Goal: Task Accomplishment & Management: Manage account settings

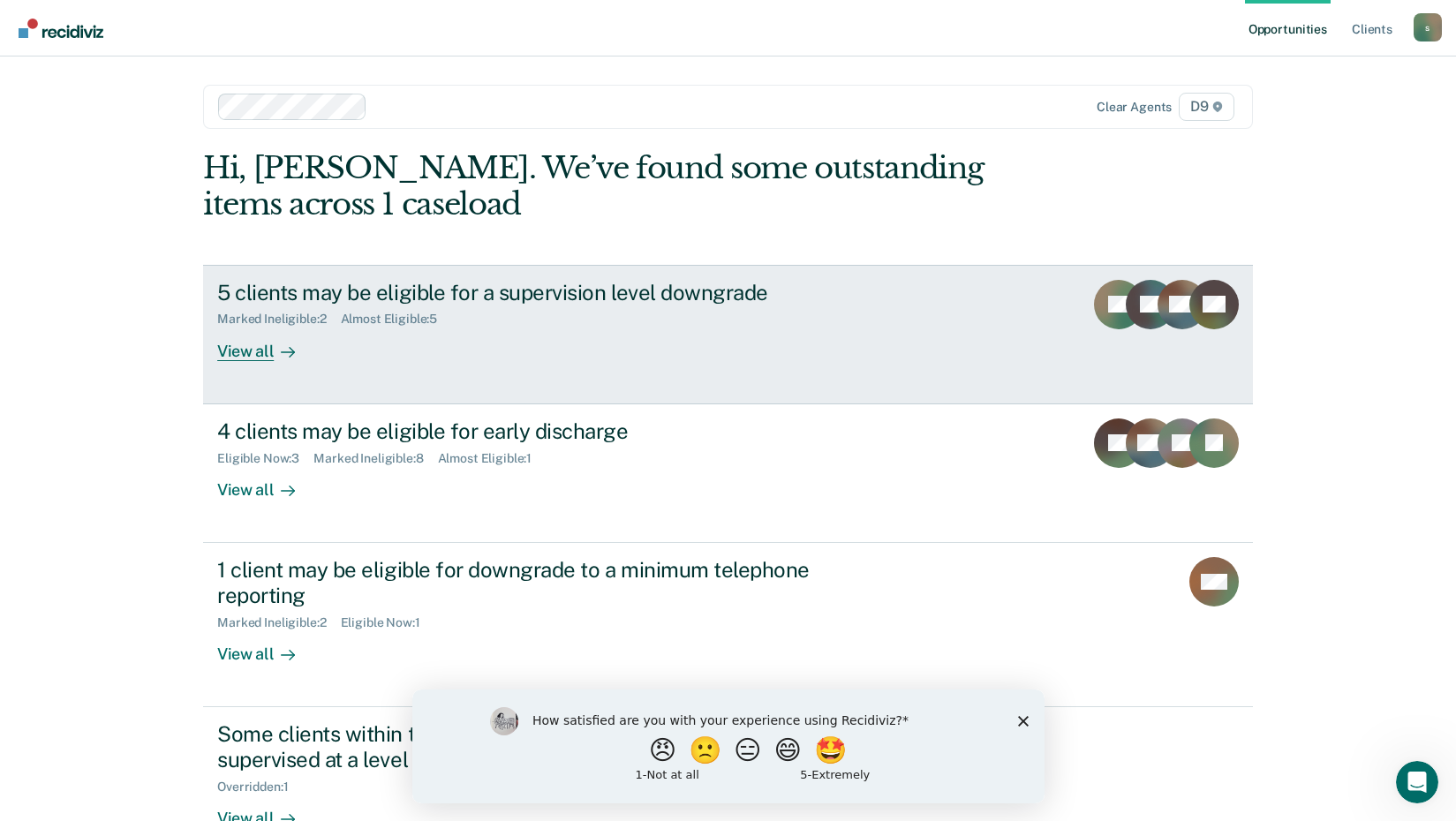
click at [257, 355] on div "View all" at bounding box center [266, 344] width 99 height 35
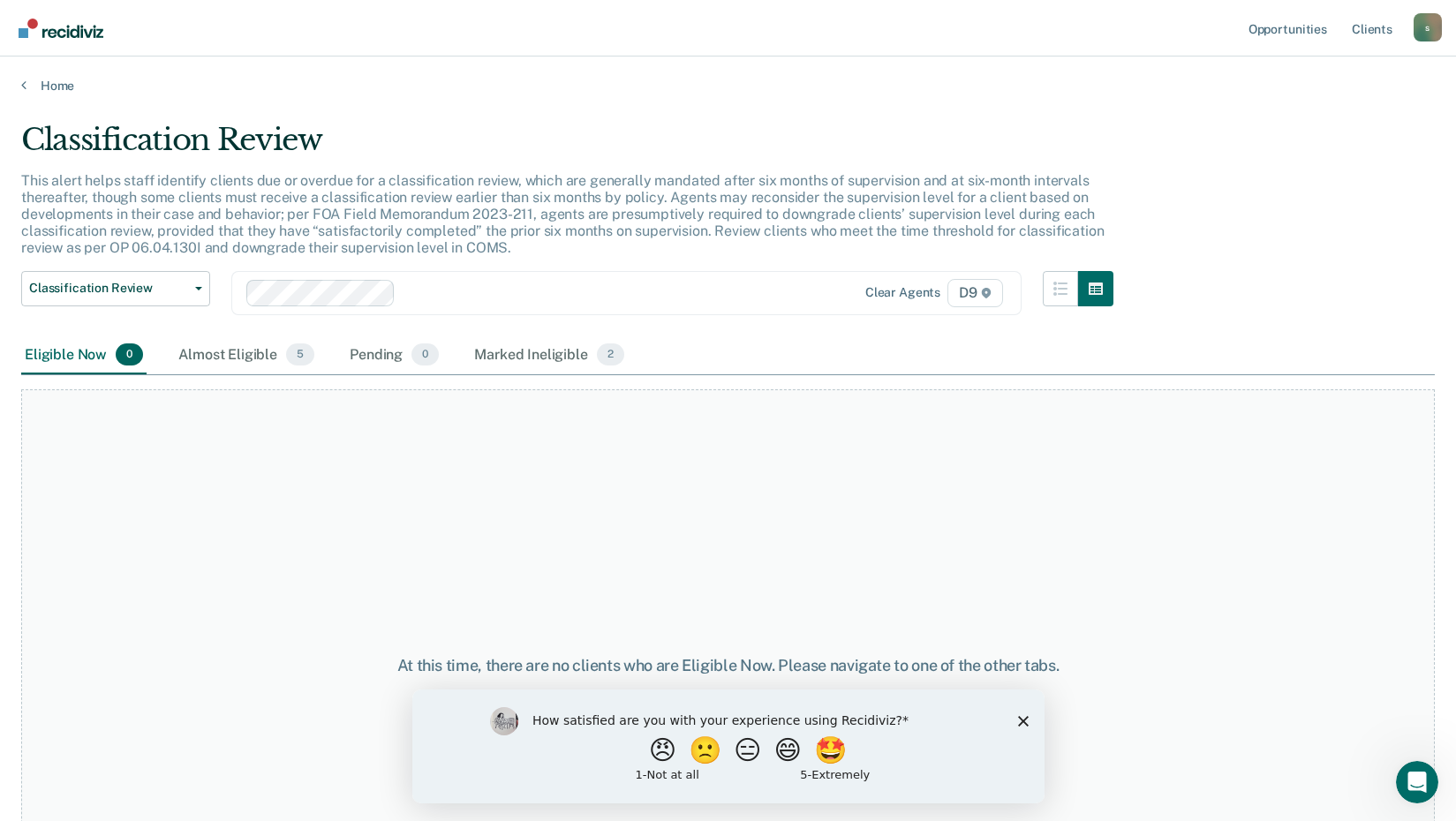
click at [1181, 630] on div "At this time, there are no clients who are Eligible Now. Please navigate to one…" at bounding box center [728, 665] width 1413 height 552
click at [1021, 716] on icon "Close survey" at bounding box center [1021, 719] width 10 height 10
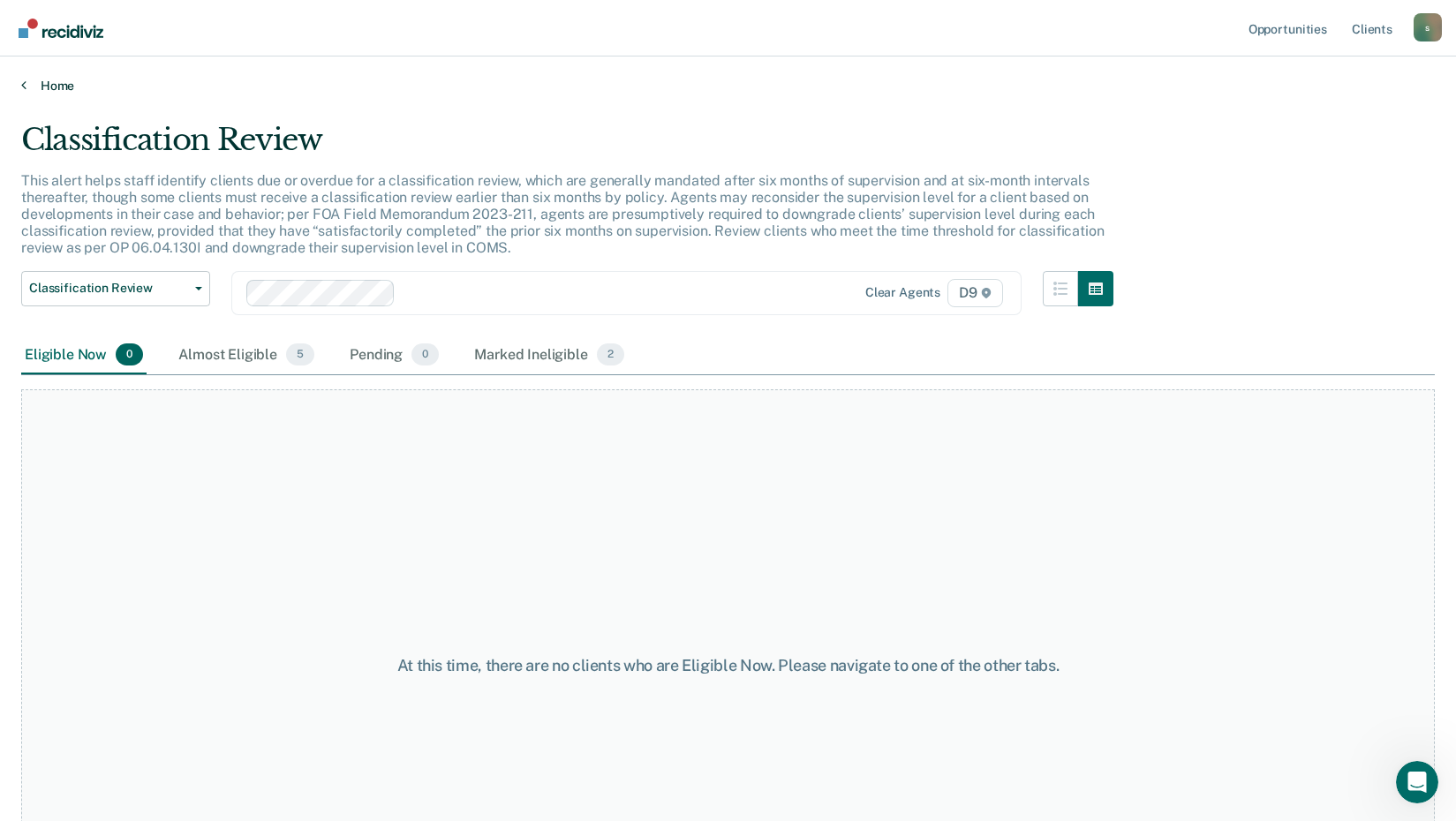
click at [27, 84] on link "Home" at bounding box center [728, 85] width 1413 height 16
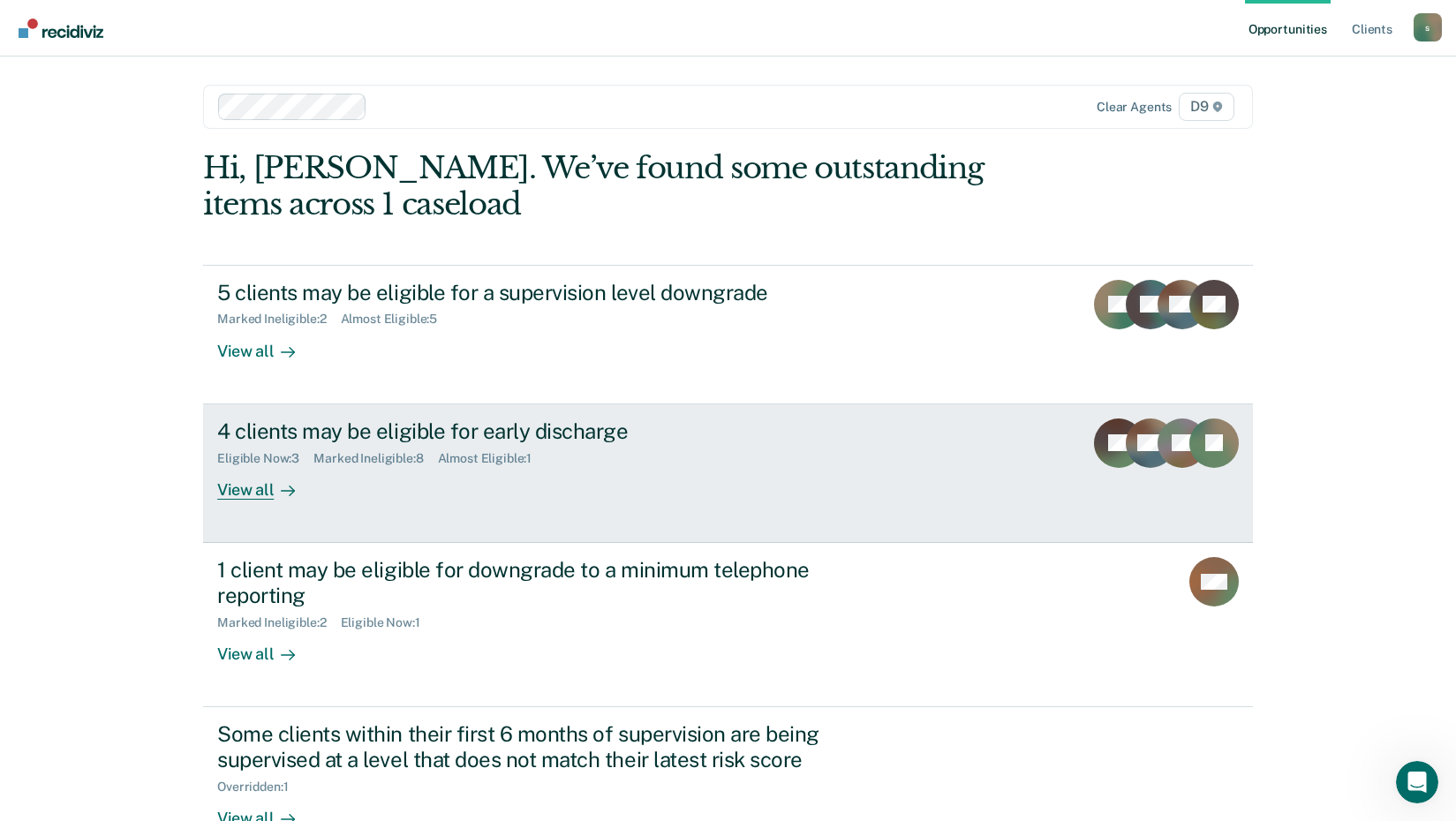
click at [251, 488] on div "View all" at bounding box center [266, 482] width 99 height 35
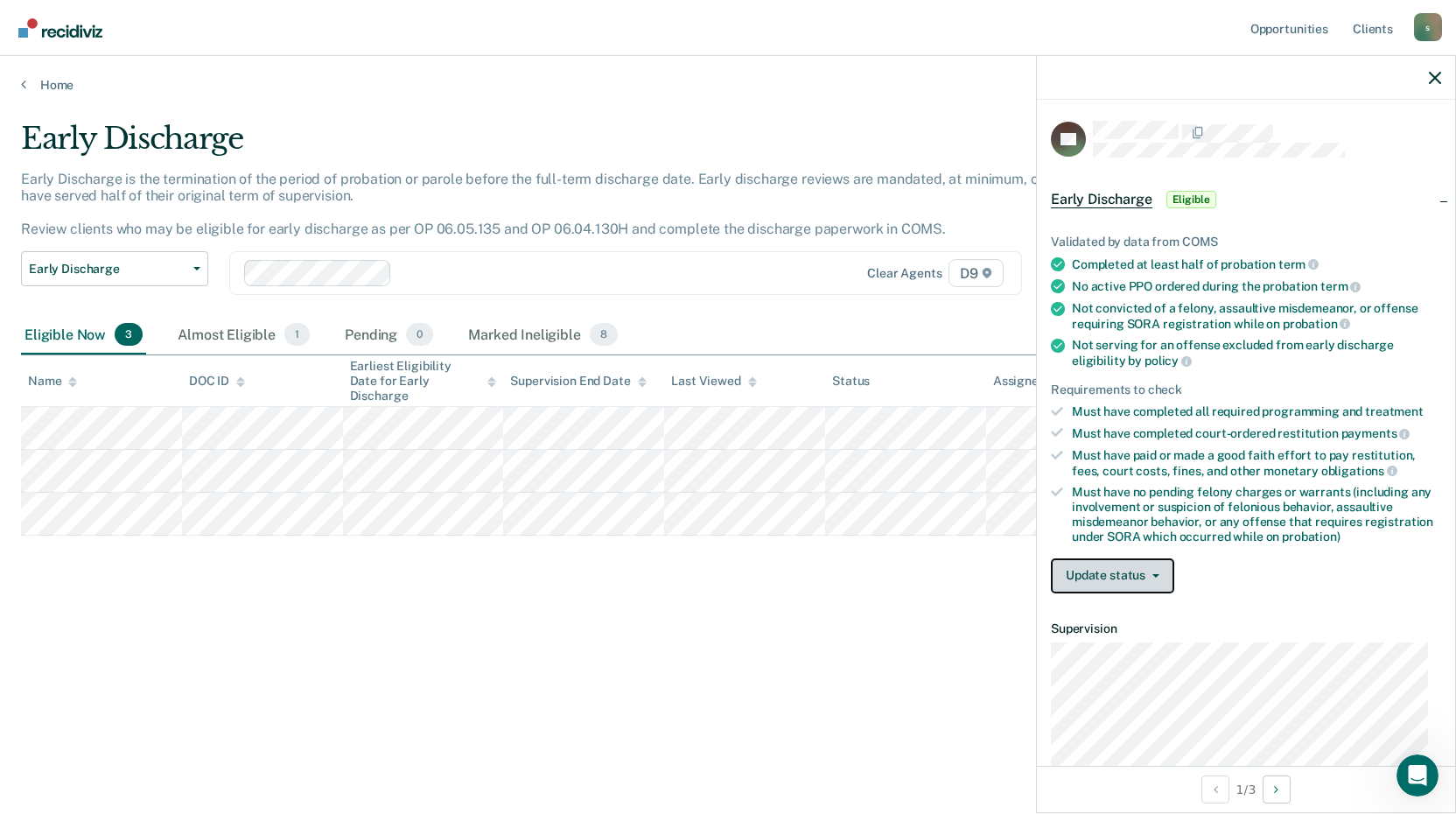
click at [1161, 573] on button "Update status" at bounding box center [1112, 576] width 123 height 35
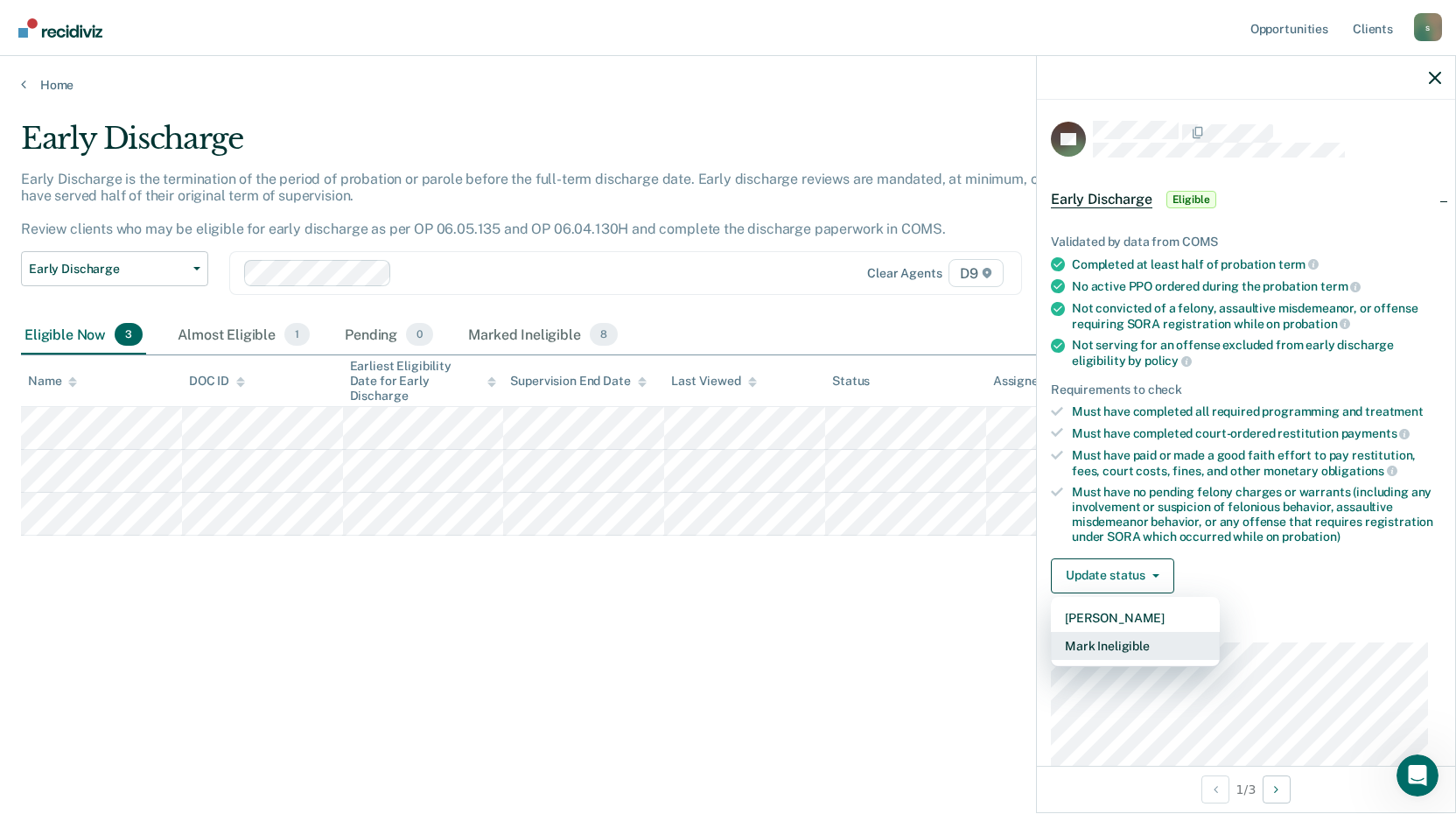
click at [1120, 640] on button "Mark Ineligible" at bounding box center [1136, 645] width 169 height 28
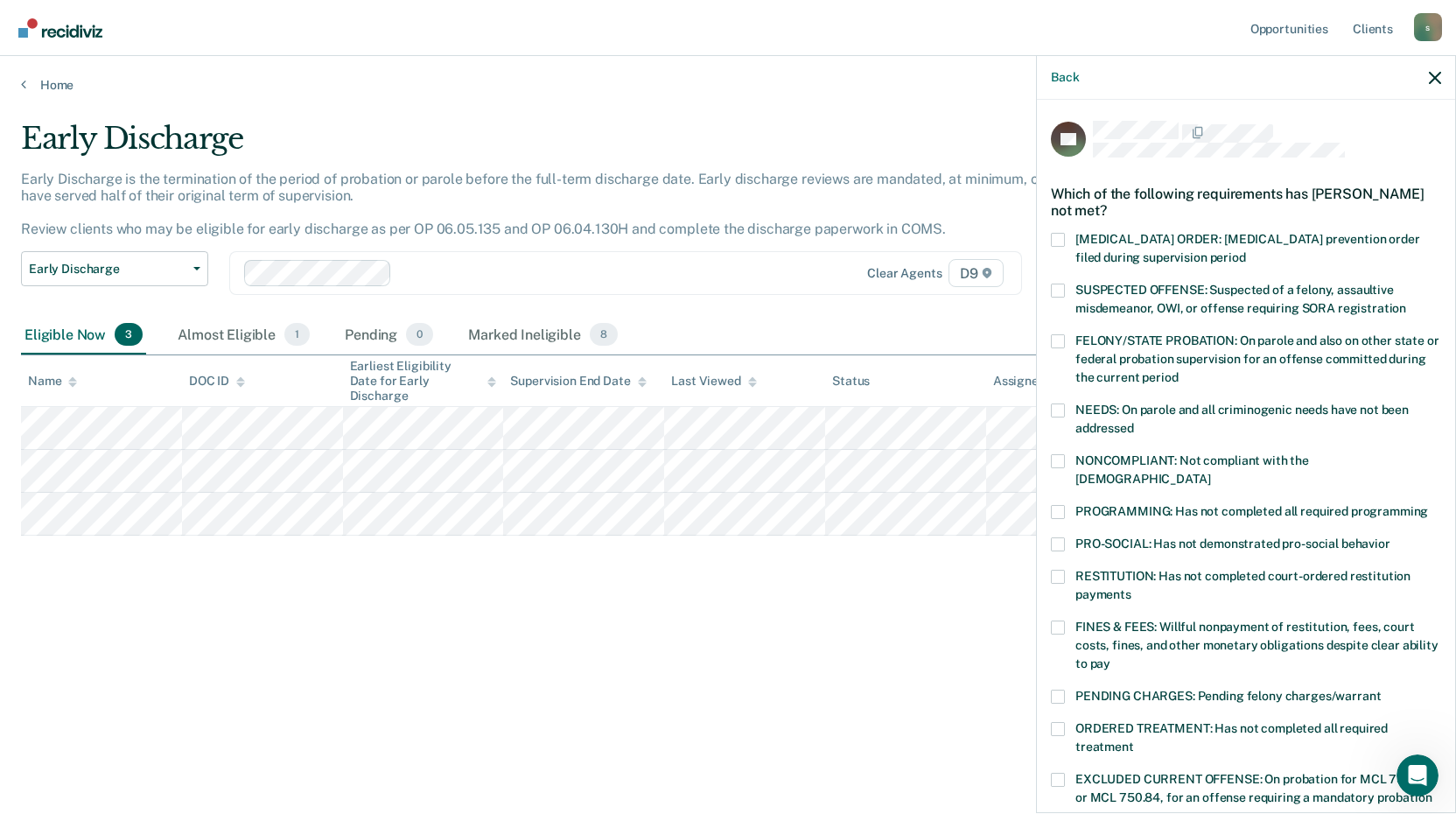
click at [1059, 570] on span at bounding box center [1058, 576] width 14 height 14
click at [1131, 588] on input "RESTITUTION: Has not completed court-ordered restitution payments" at bounding box center [1131, 588] width 0 height 0
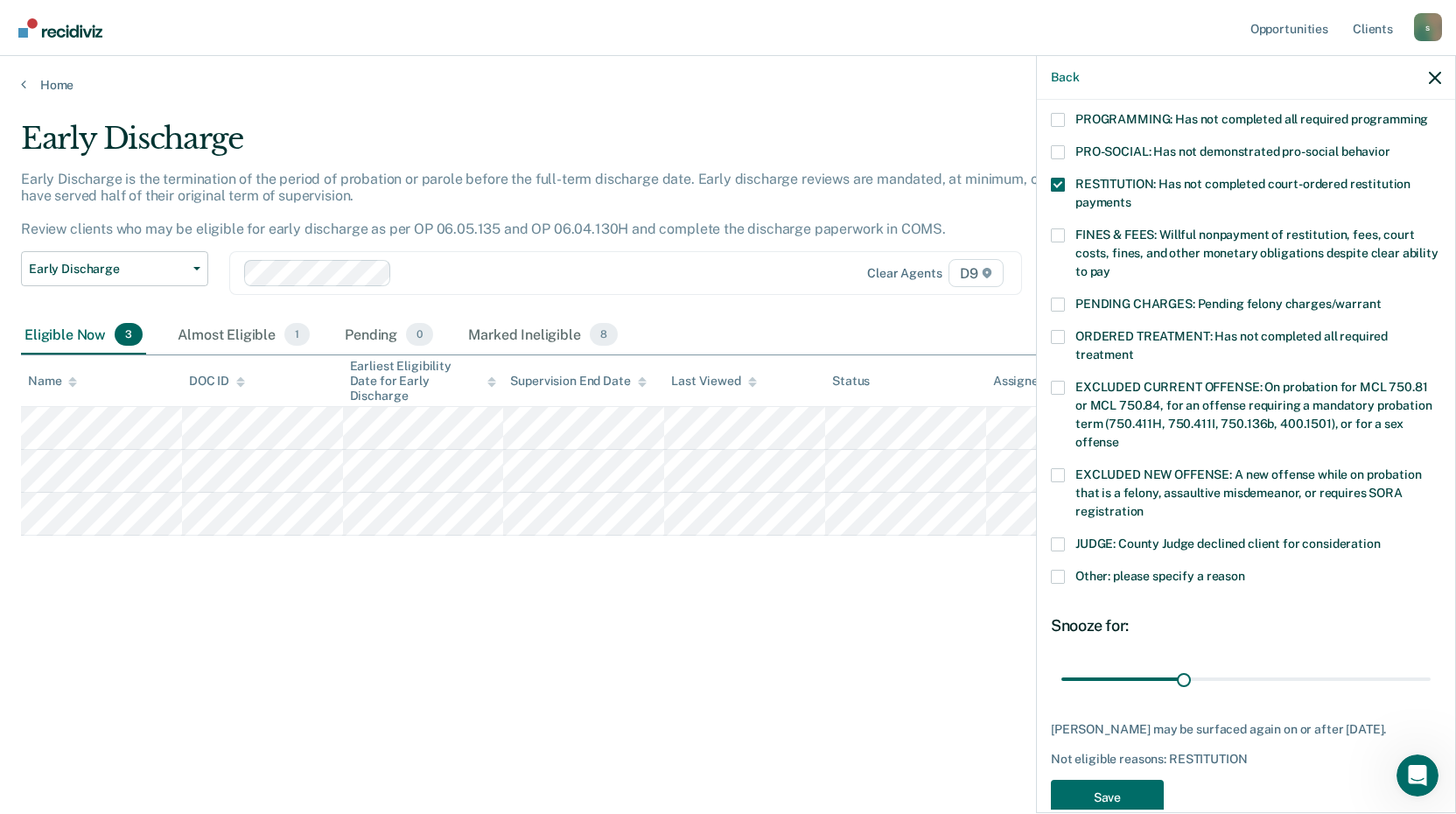
scroll to position [409, 0]
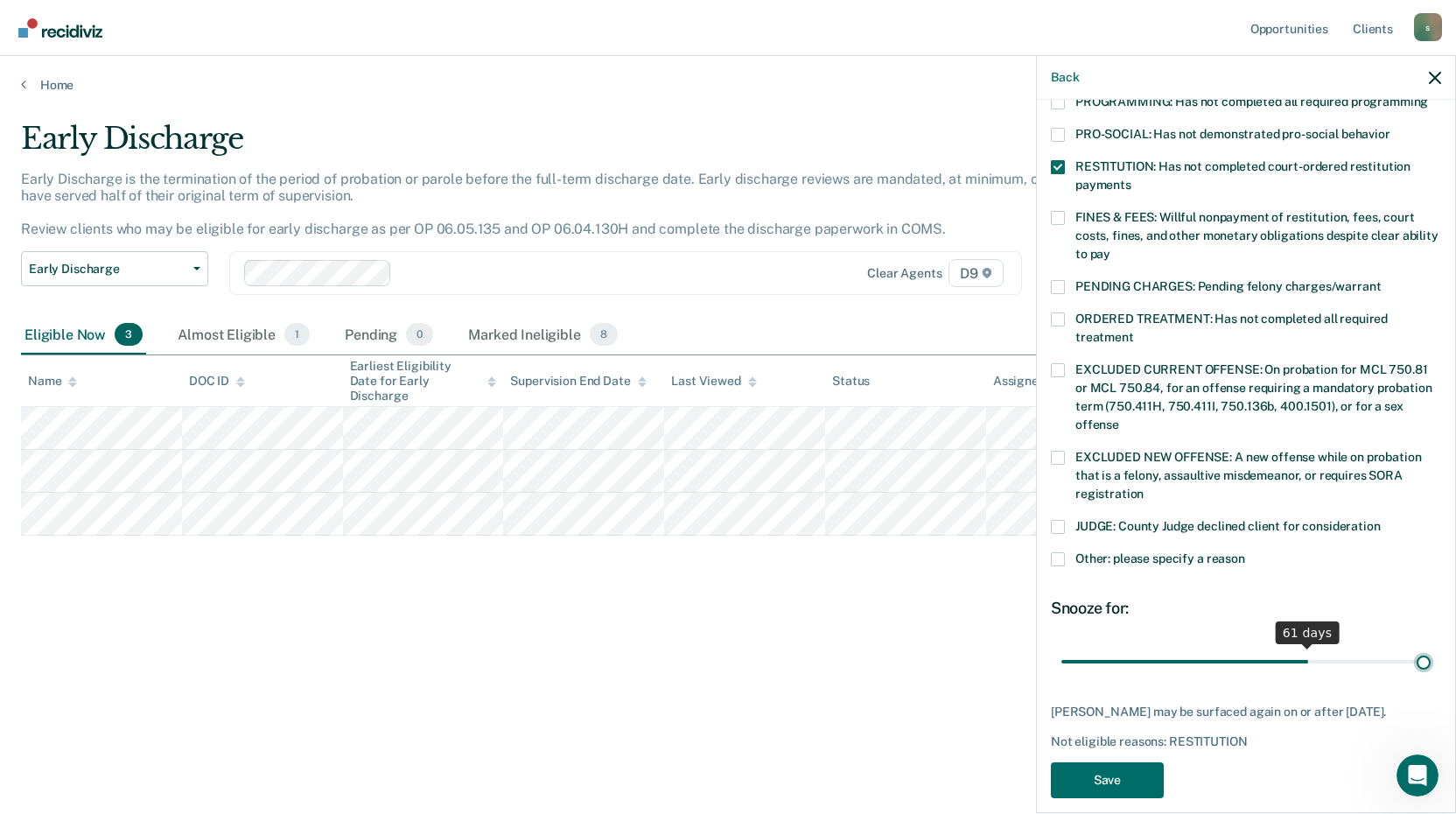
drag, startPoint x: 1178, startPoint y: 645, endPoint x: 1577, endPoint y: 666, distance: 399.6
type input "90"
click at [1431, 666] on input "range" at bounding box center [1246, 660] width 370 height 31
click at [1110, 762] on button "Save" at bounding box center [1108, 780] width 113 height 36
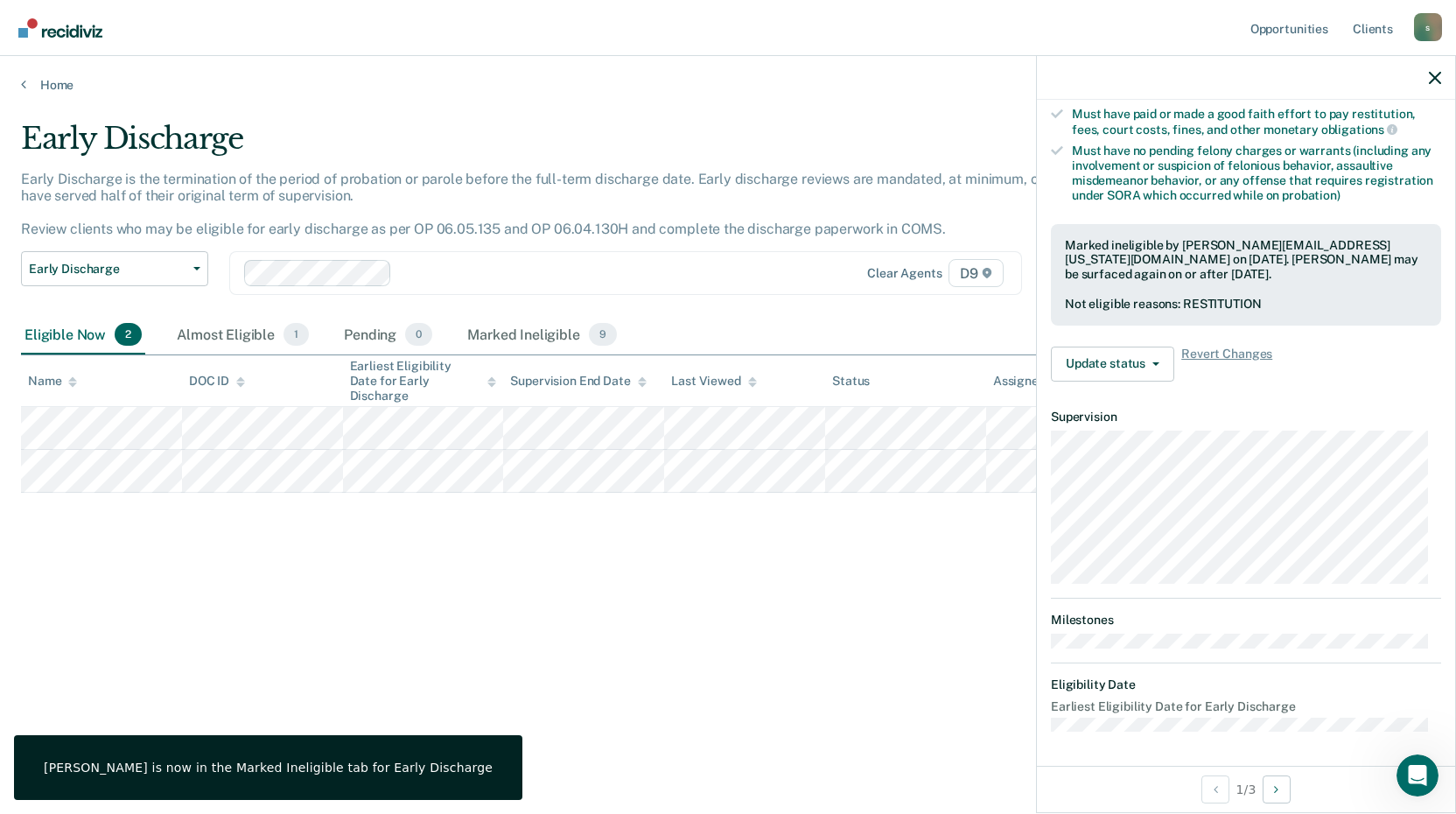
scroll to position [212, 0]
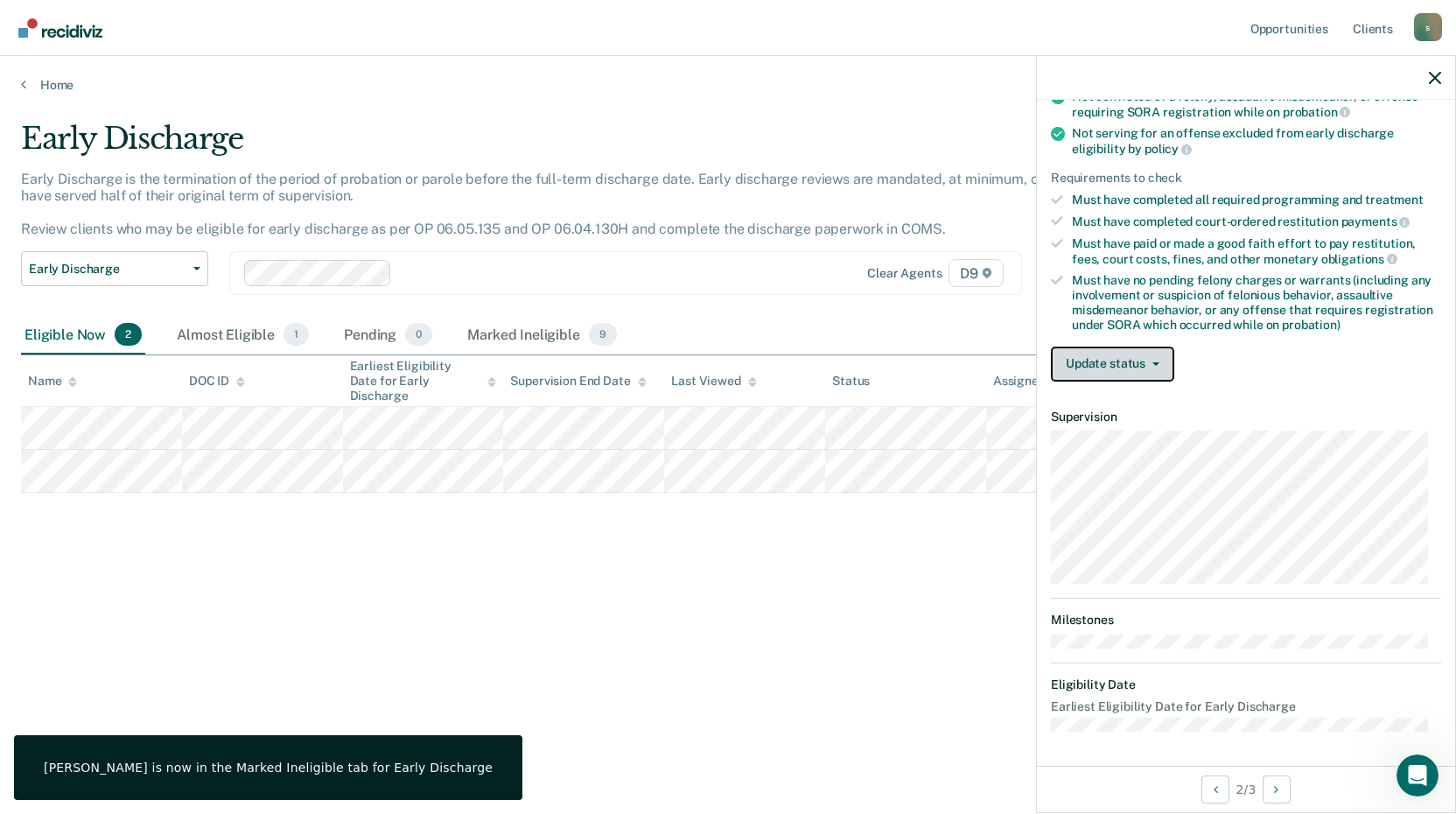
click at [1152, 362] on icon "button" at bounding box center [1156, 364] width 7 height 4
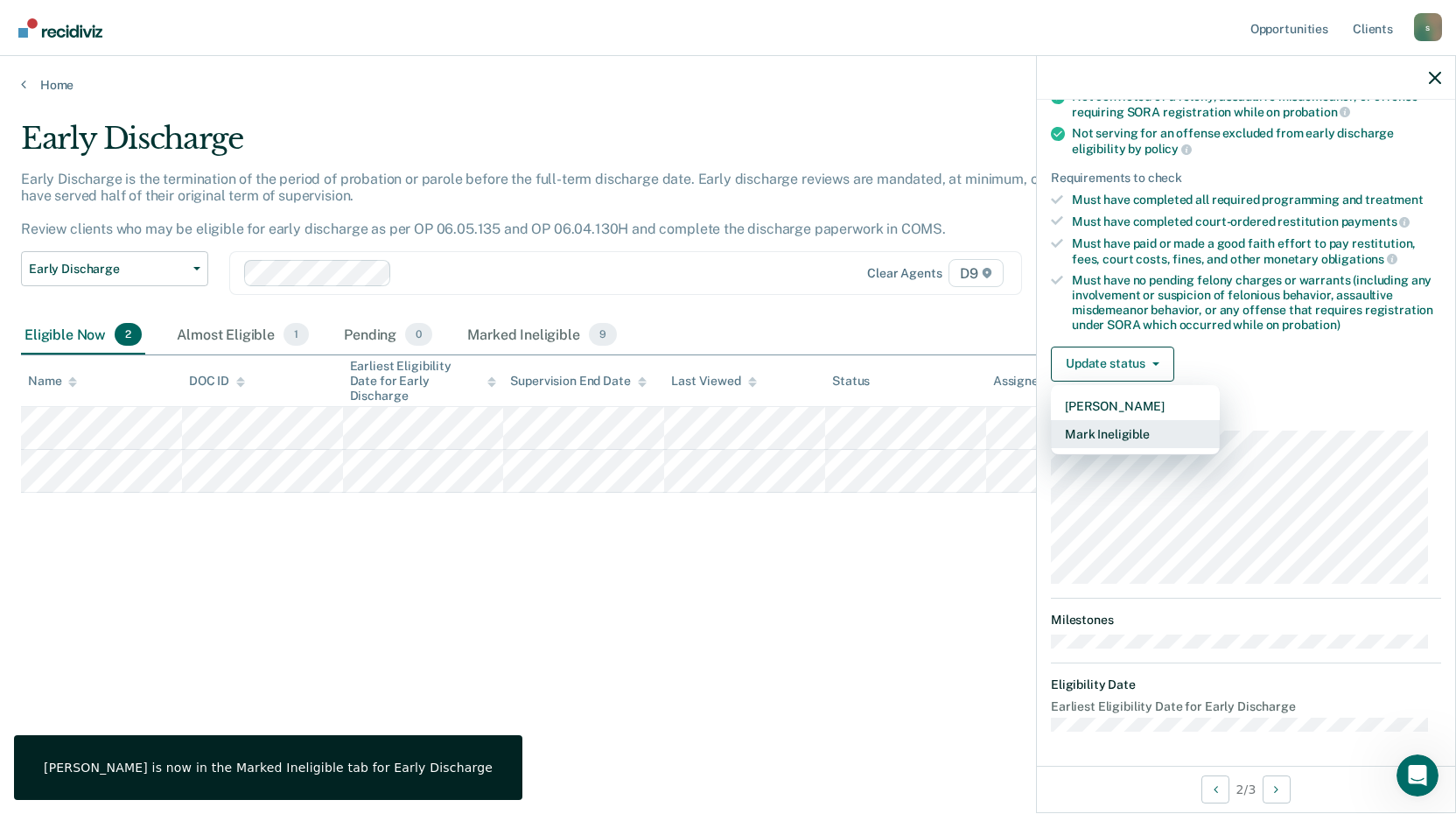
click at [1119, 434] on button "Mark Ineligible" at bounding box center [1136, 433] width 169 height 28
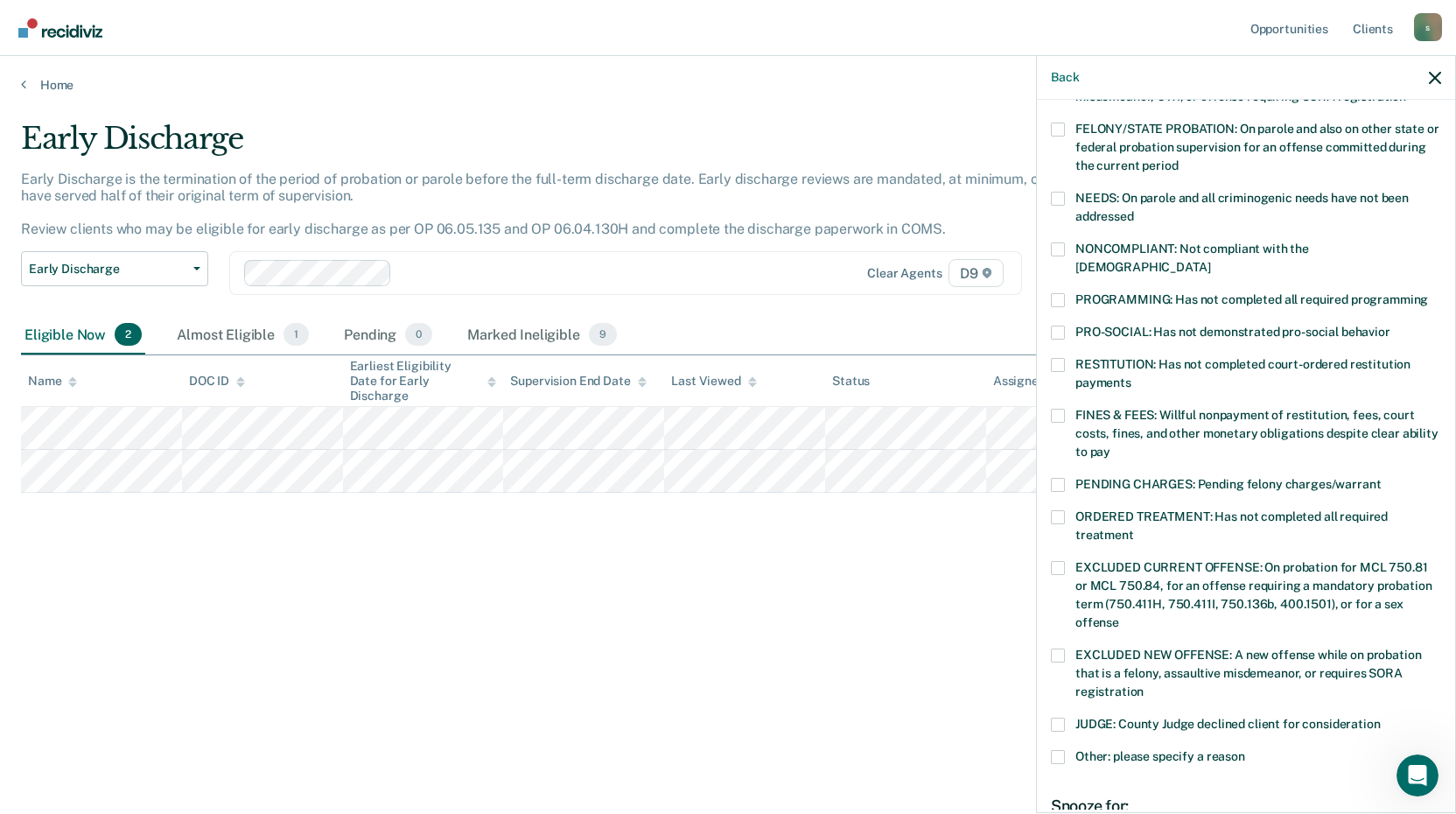
click at [1057, 408] on span at bounding box center [1058, 415] width 14 height 14
click at [1111, 445] on input "FINES & FEES: Willful nonpayment of restitution, fees, court costs, fines, and …" at bounding box center [1111, 445] width 0 height 0
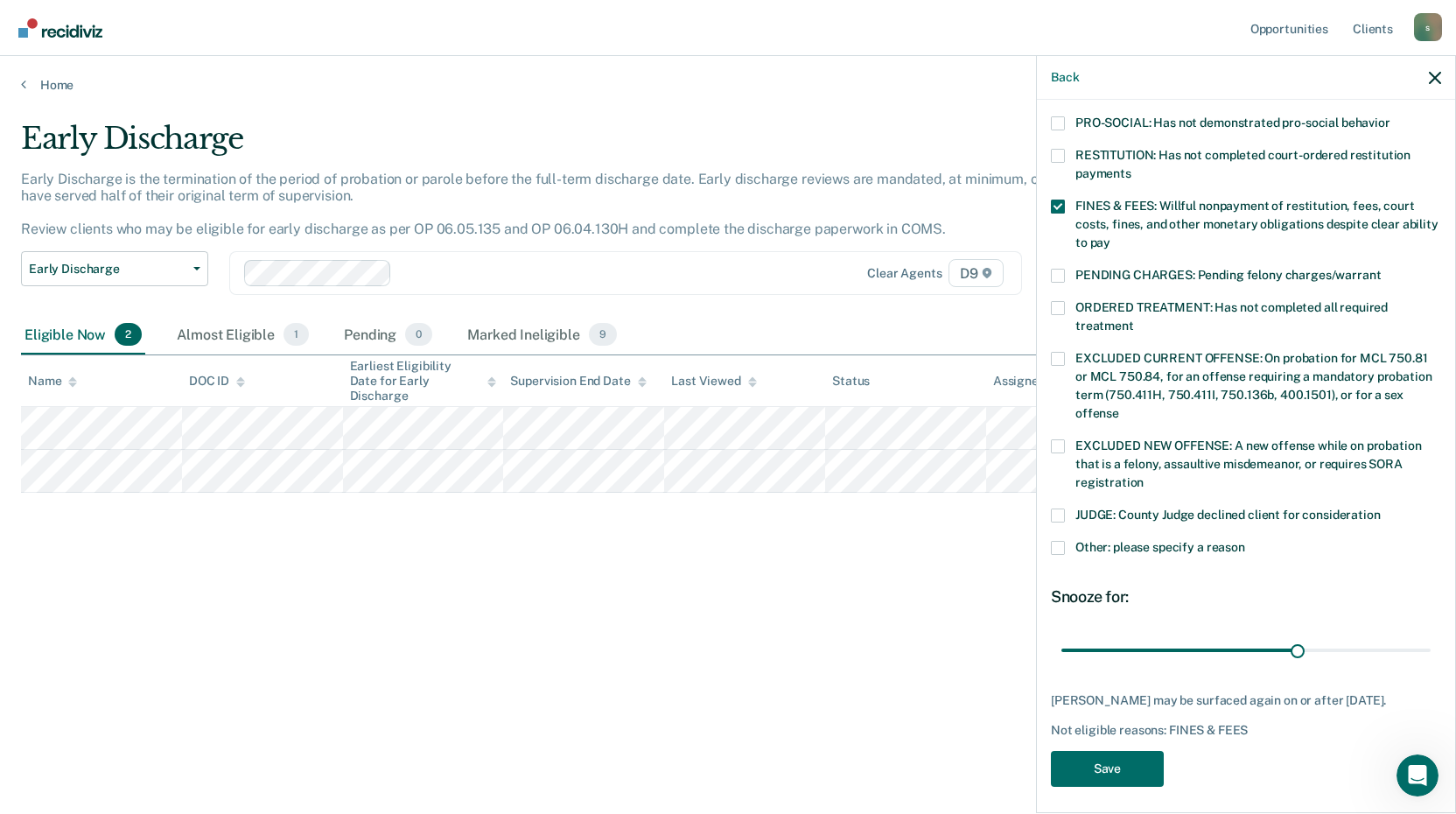
scroll to position [424, 0]
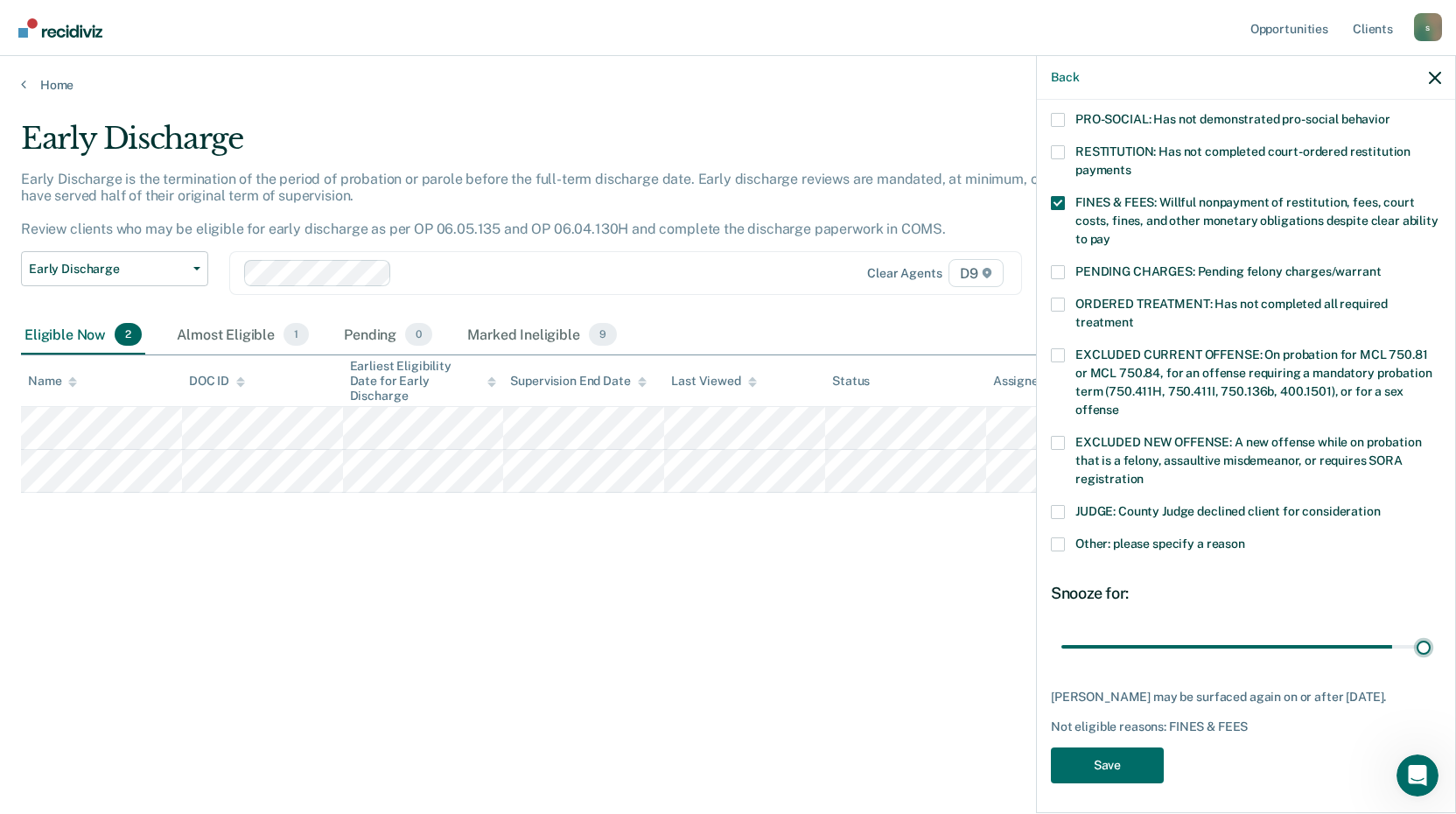
drag, startPoint x: 1287, startPoint y: 627, endPoint x: 1443, endPoint y: 632, distance: 156.1
type input "46"
click at [1431, 631] on input "range" at bounding box center [1246, 645] width 370 height 31
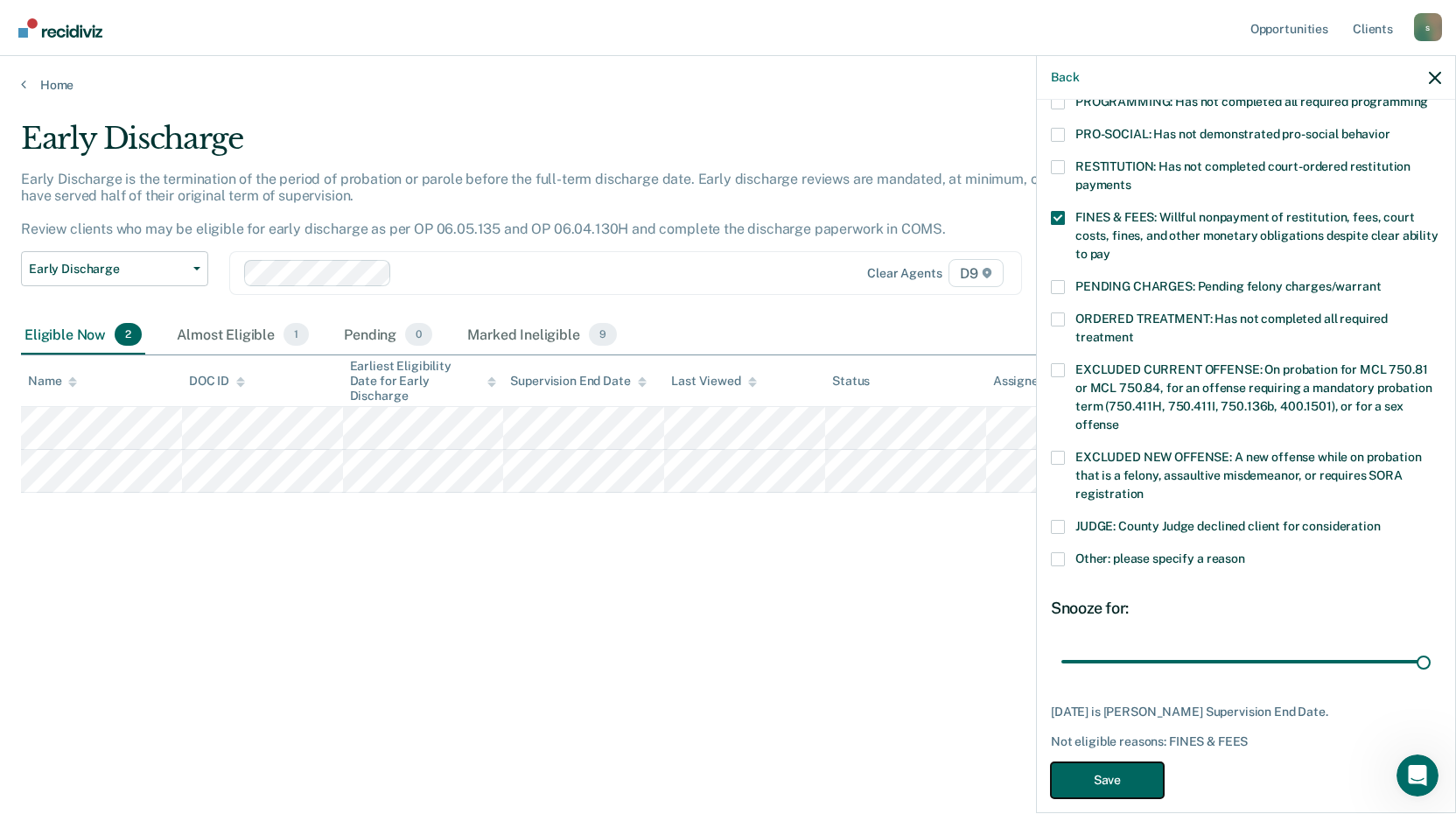
click at [1124, 762] on button "Save" at bounding box center [1108, 780] width 113 height 36
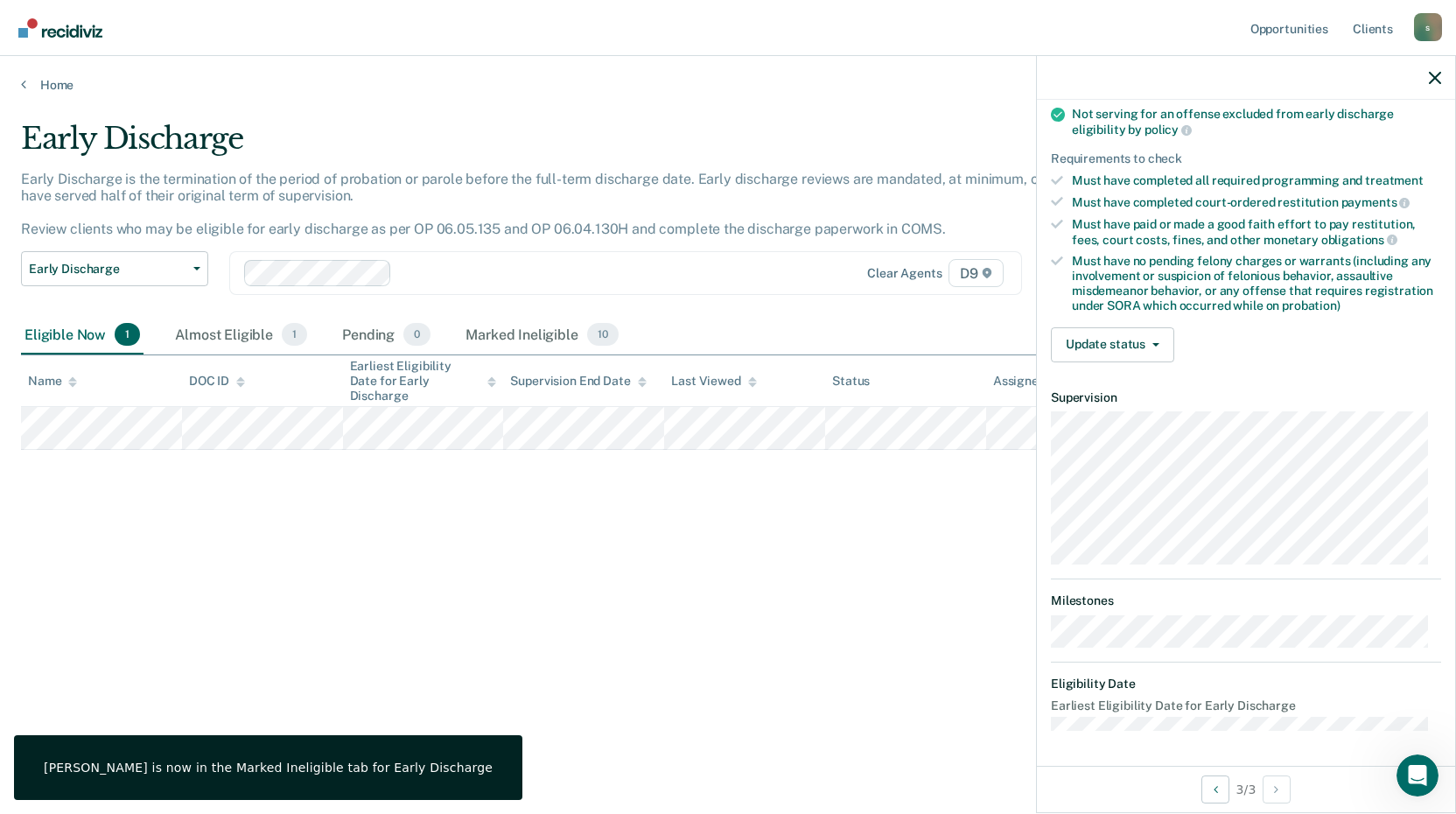
scroll to position [229, 0]
click at [1111, 345] on button "Update status" at bounding box center [1112, 346] width 123 height 35
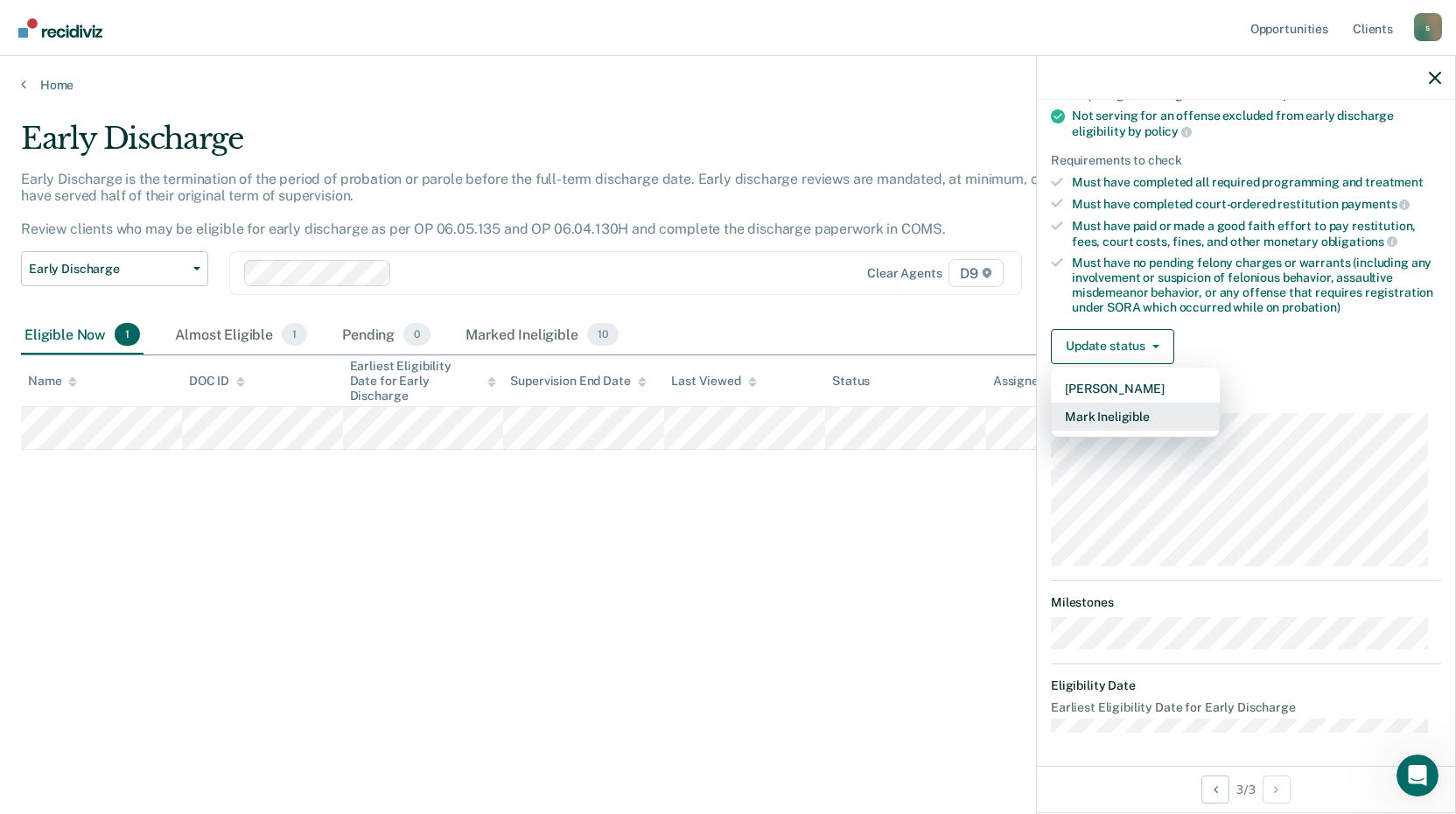
click at [1121, 403] on button "Mark Ineligible" at bounding box center [1136, 417] width 169 height 28
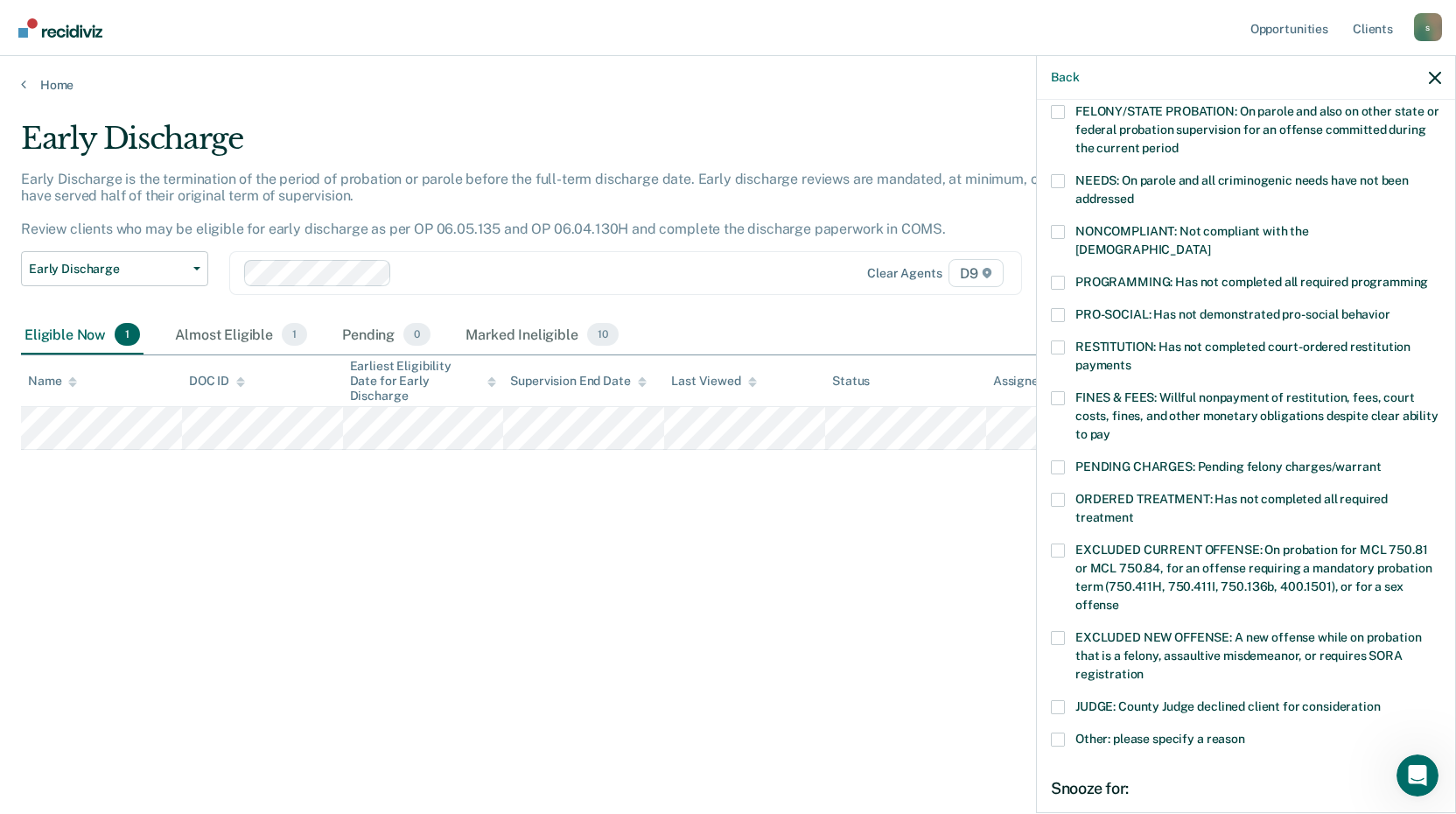
click at [1059, 733] on span at bounding box center [1058, 739] width 14 height 14
click at [1245, 733] on input "Other: please specify a reason" at bounding box center [1245, 733] width 0 height 0
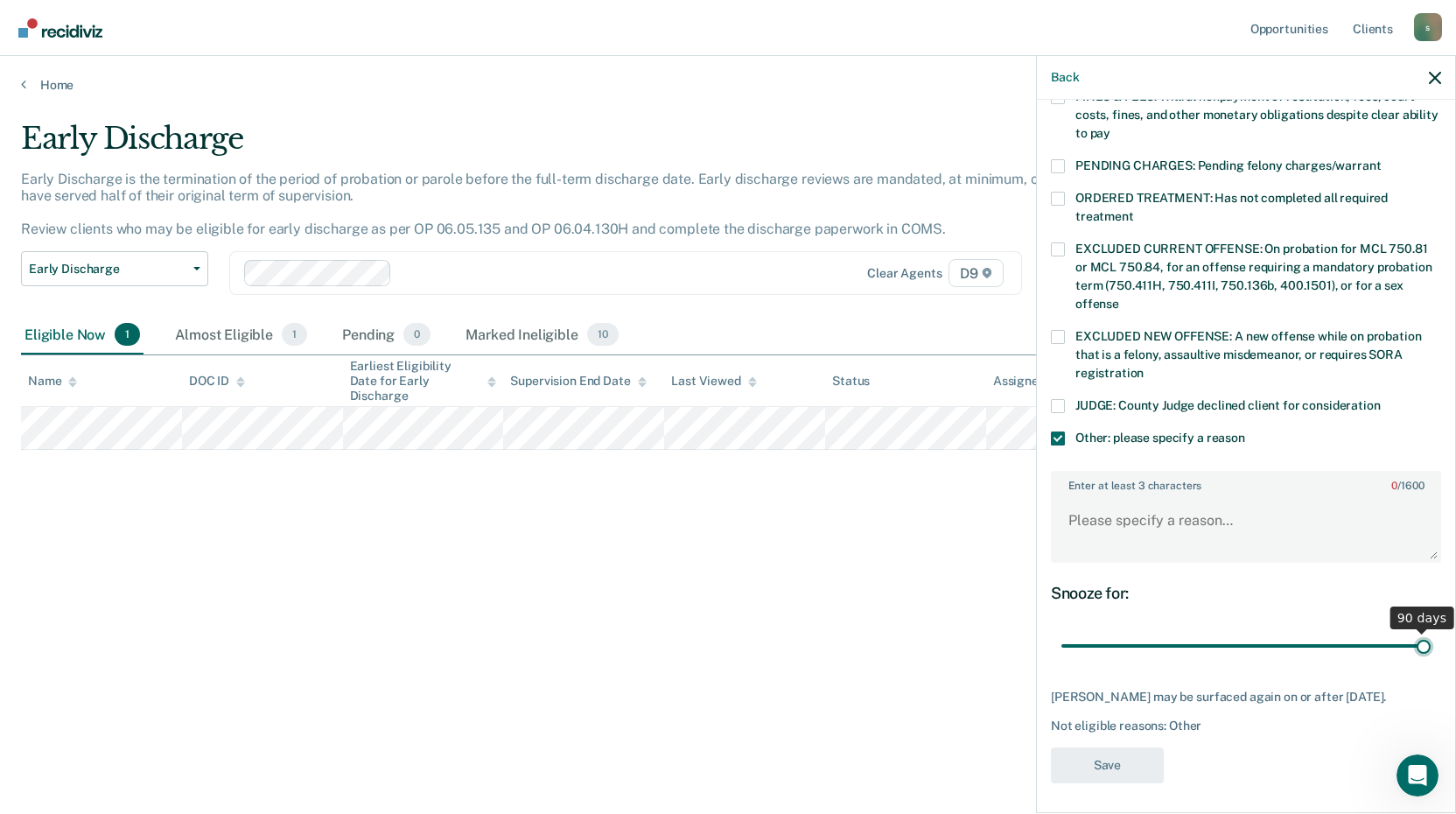
drag, startPoint x: 1183, startPoint y: 628, endPoint x: 1798, endPoint y: 592, distance: 616.1
type input "90"
click at [1431, 631] on input "range" at bounding box center [1246, 645] width 370 height 31
click at [1058, 399] on span at bounding box center [1058, 406] width 14 height 14
click at [1381, 399] on input "JUDGE: County Judge declined client for consideration" at bounding box center [1381, 399] width 0 height 0
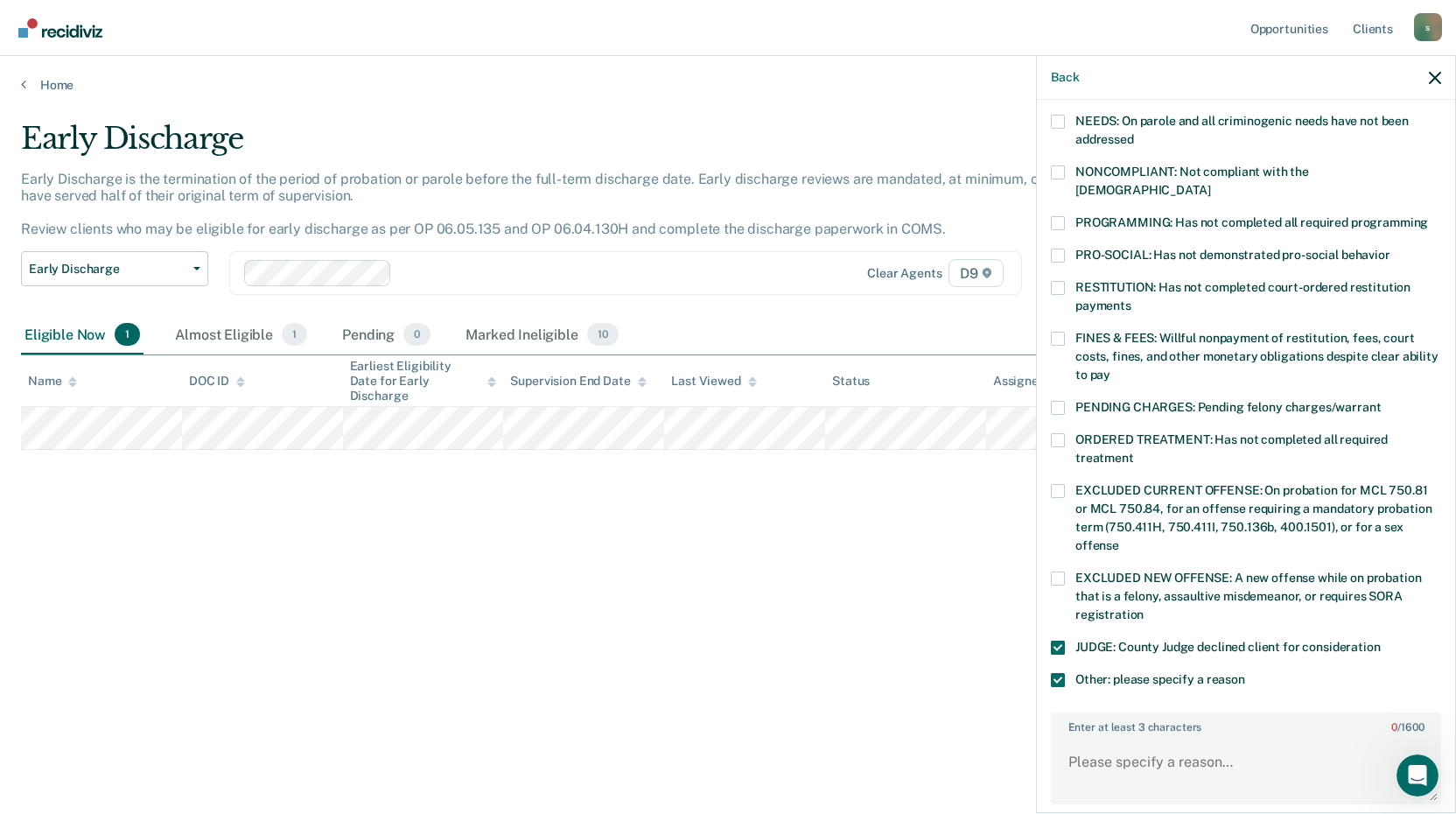
scroll to position [282, 0]
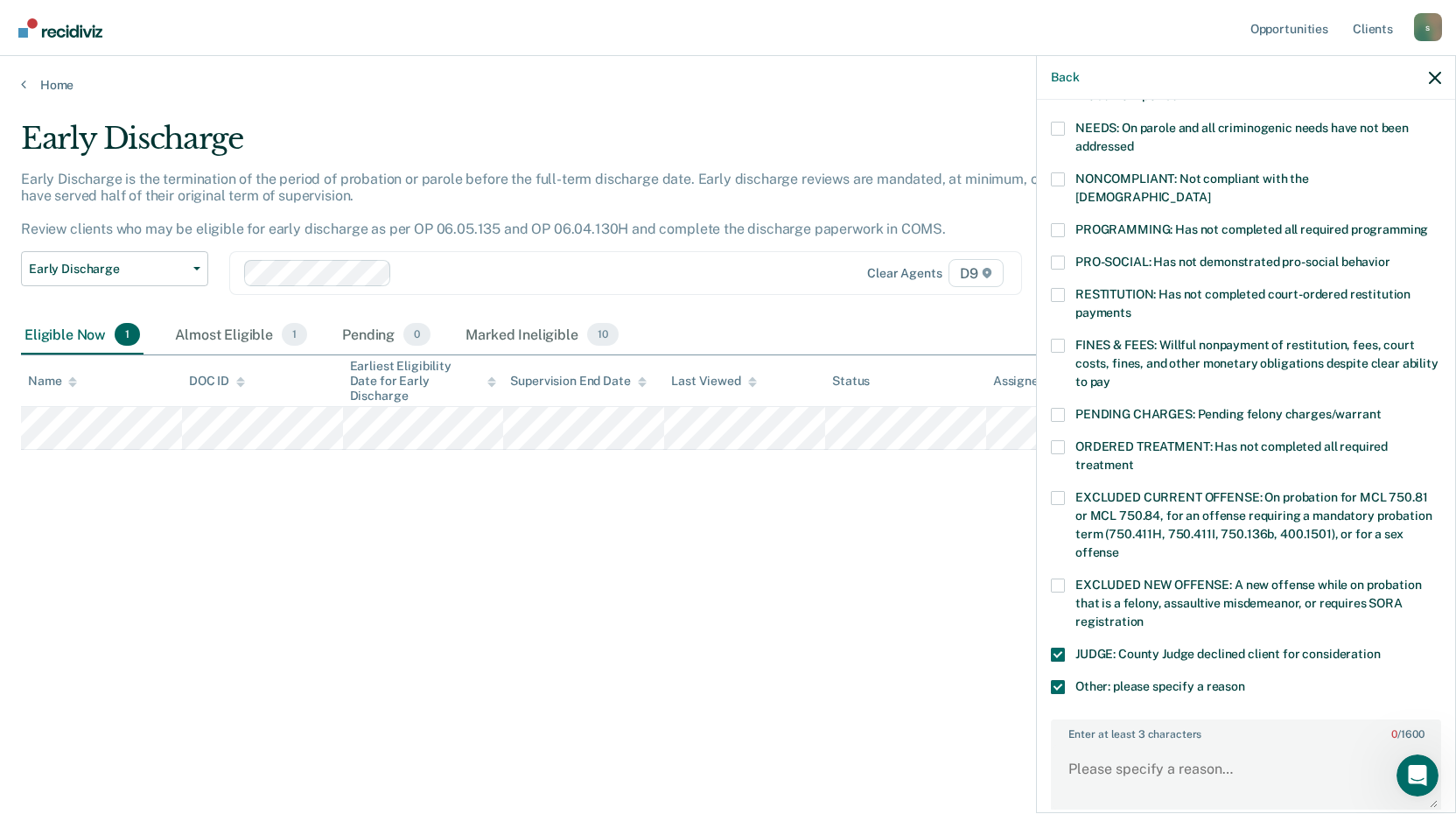
click at [1053, 339] on span at bounding box center [1058, 345] width 14 height 14
click at [1111, 375] on input "FINES & FEES: Willful nonpayment of restitution, fees, court costs, fines, and …" at bounding box center [1111, 375] width 0 height 0
click at [1055, 647] on span at bounding box center [1058, 654] width 14 height 14
click at [1381, 647] on input "JUDGE: County Judge declined client for consideration" at bounding box center [1381, 647] width 0 height 0
click at [1062, 680] on span at bounding box center [1058, 686] width 14 height 14
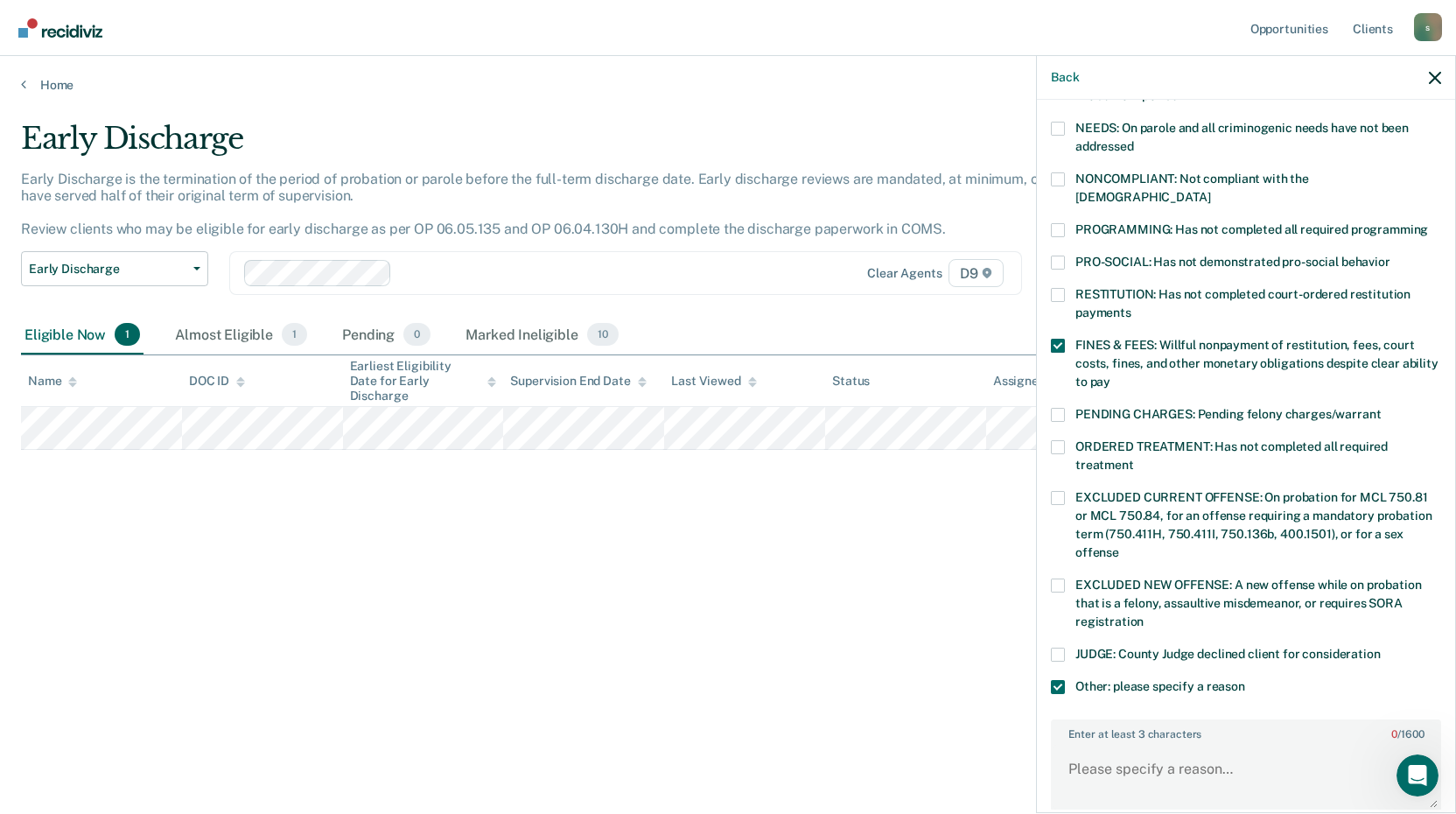
click at [1245, 680] on input "Other: please specify a reason" at bounding box center [1245, 680] width 0 height 0
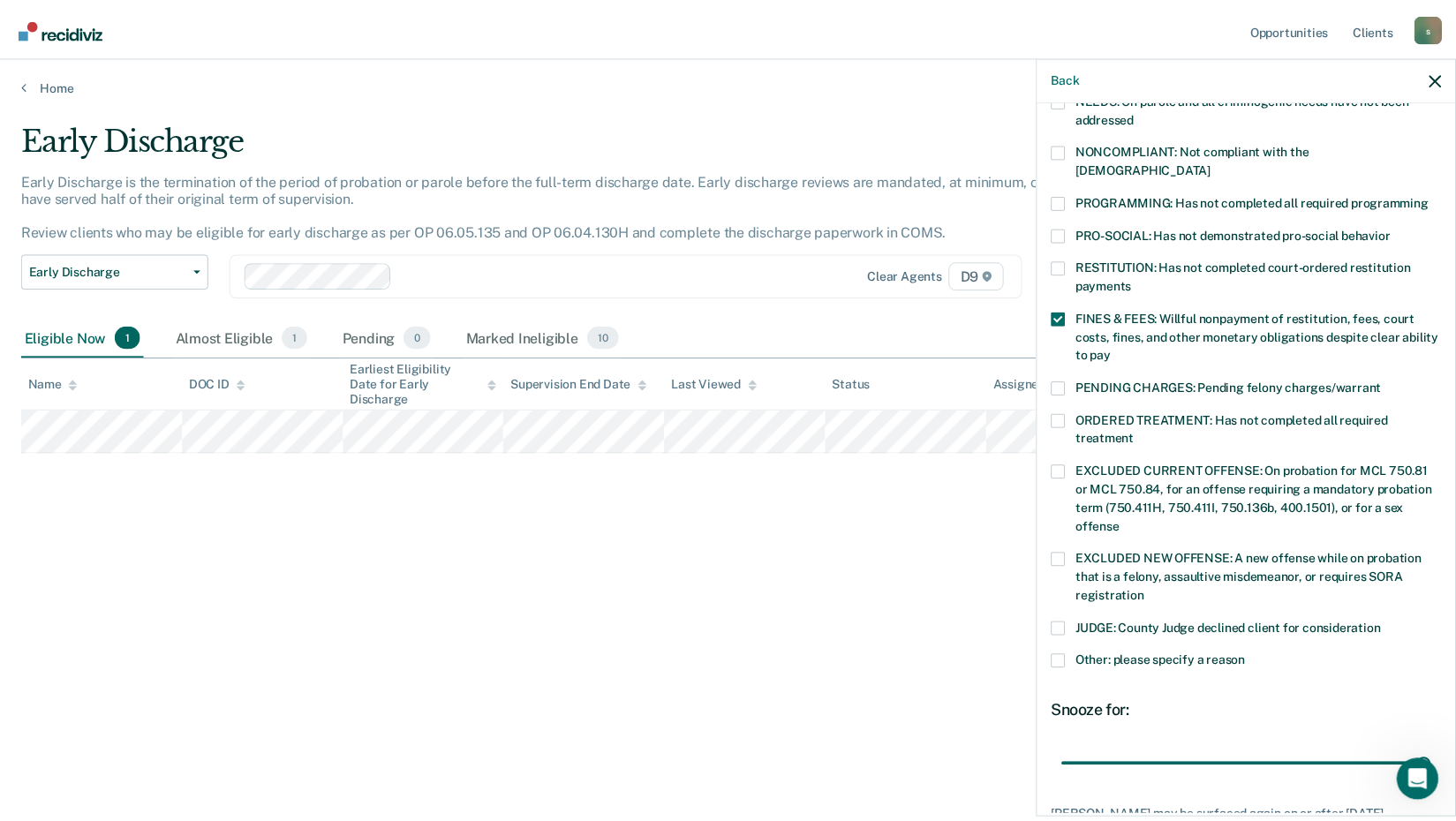
scroll to position [428, 0]
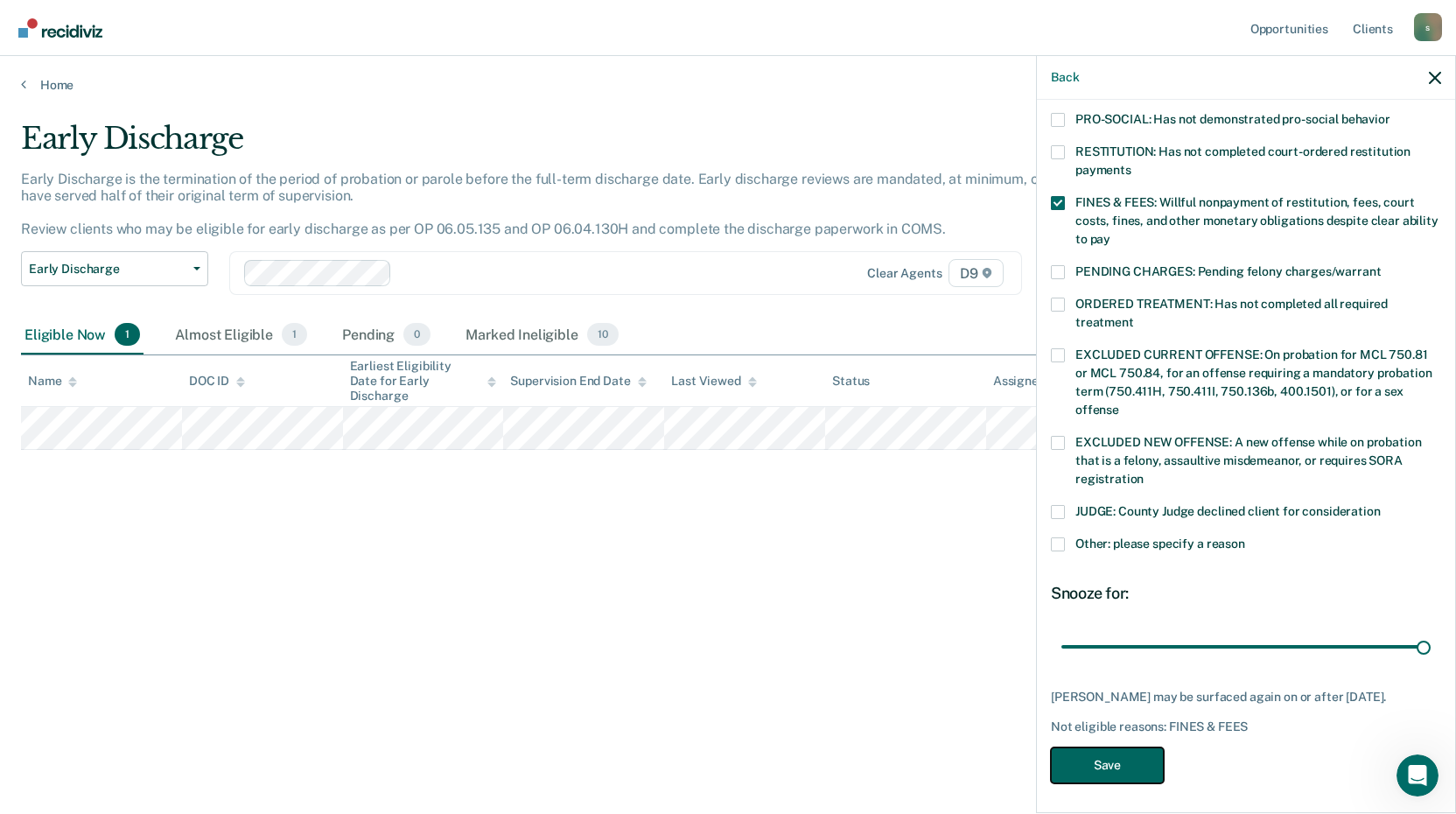
click at [1140, 758] on button "Save" at bounding box center [1108, 765] width 113 height 36
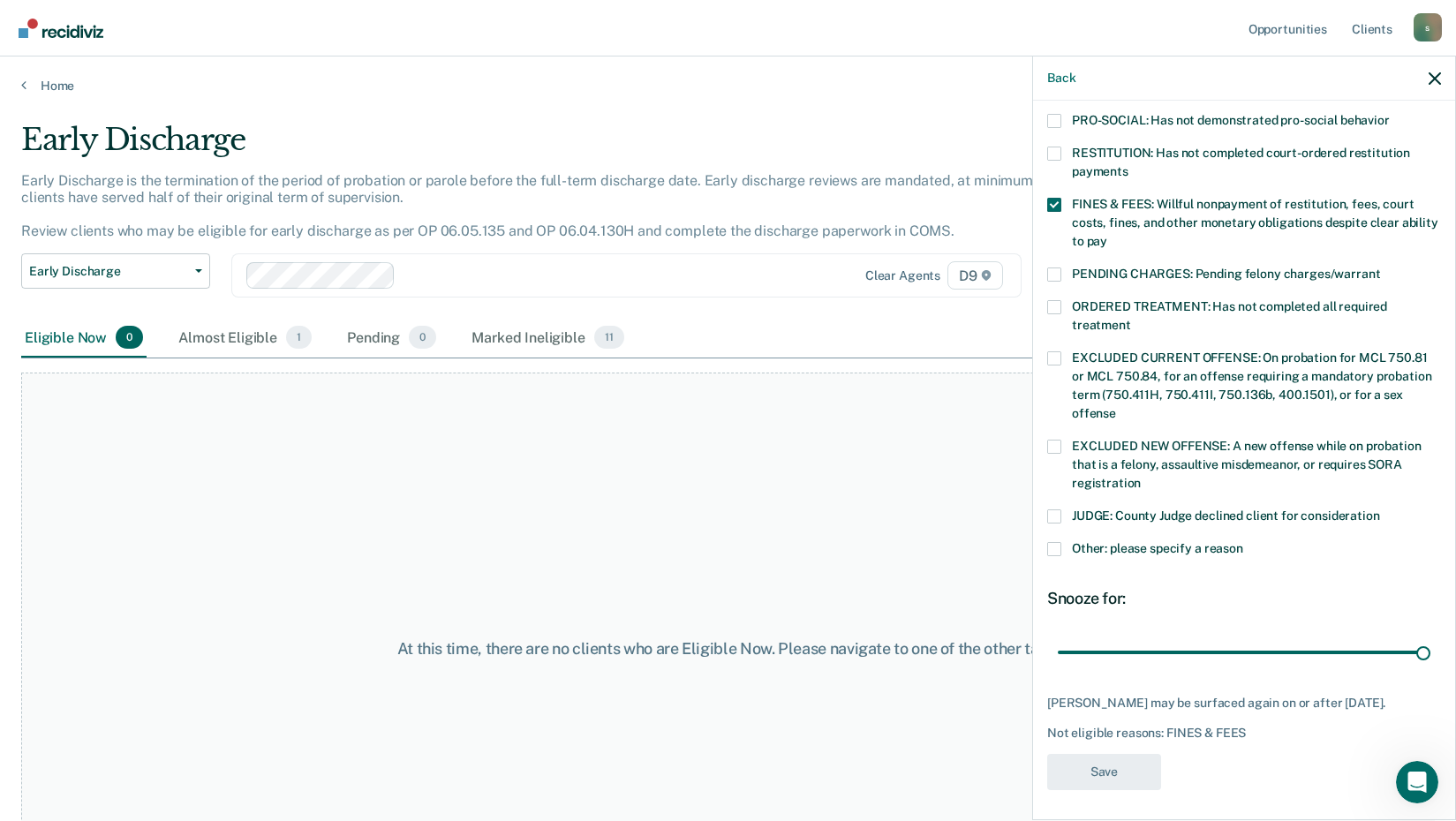
scroll to position [361, 0]
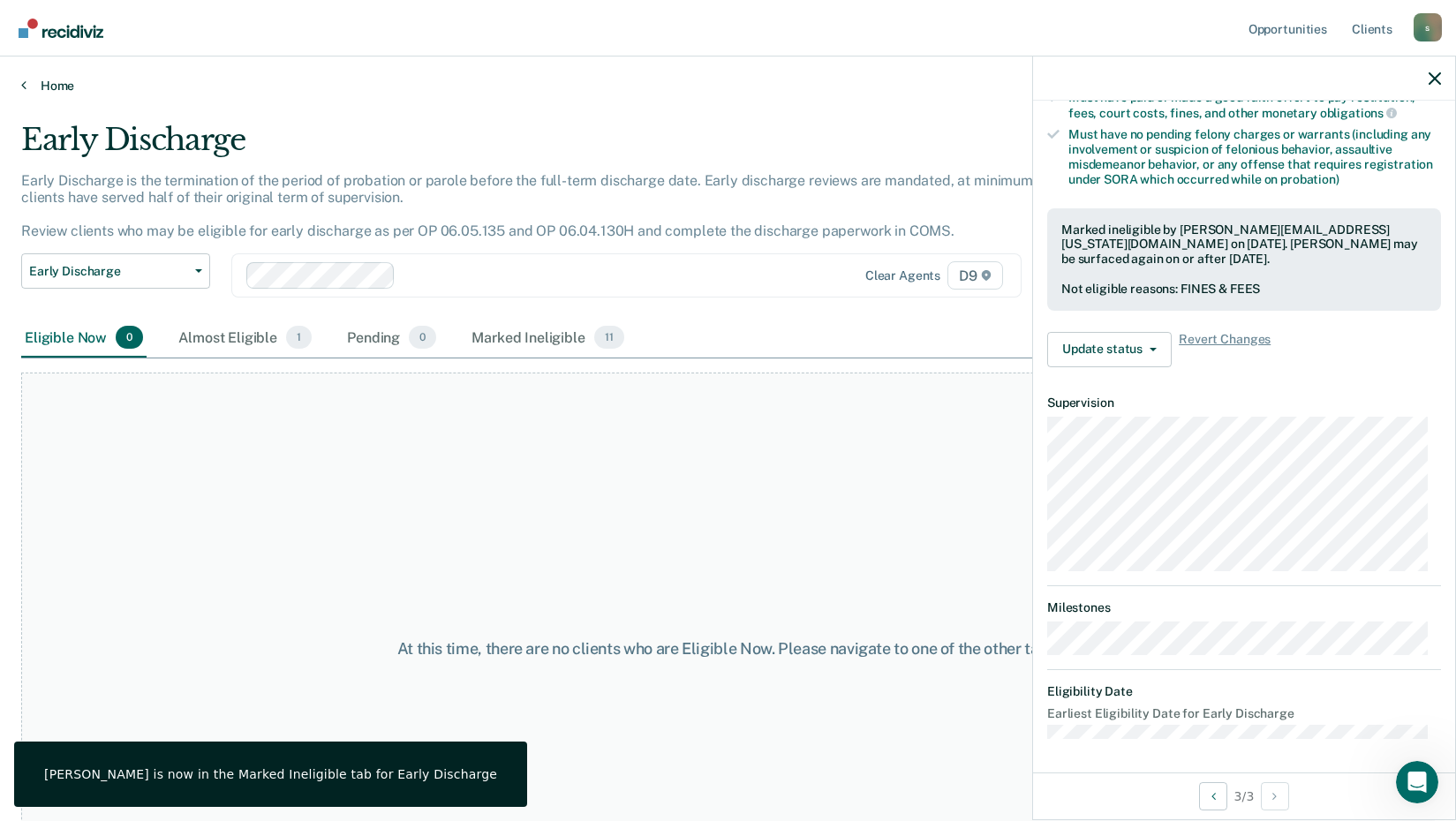
click at [26, 82] on link "Home" at bounding box center [728, 85] width 1413 height 16
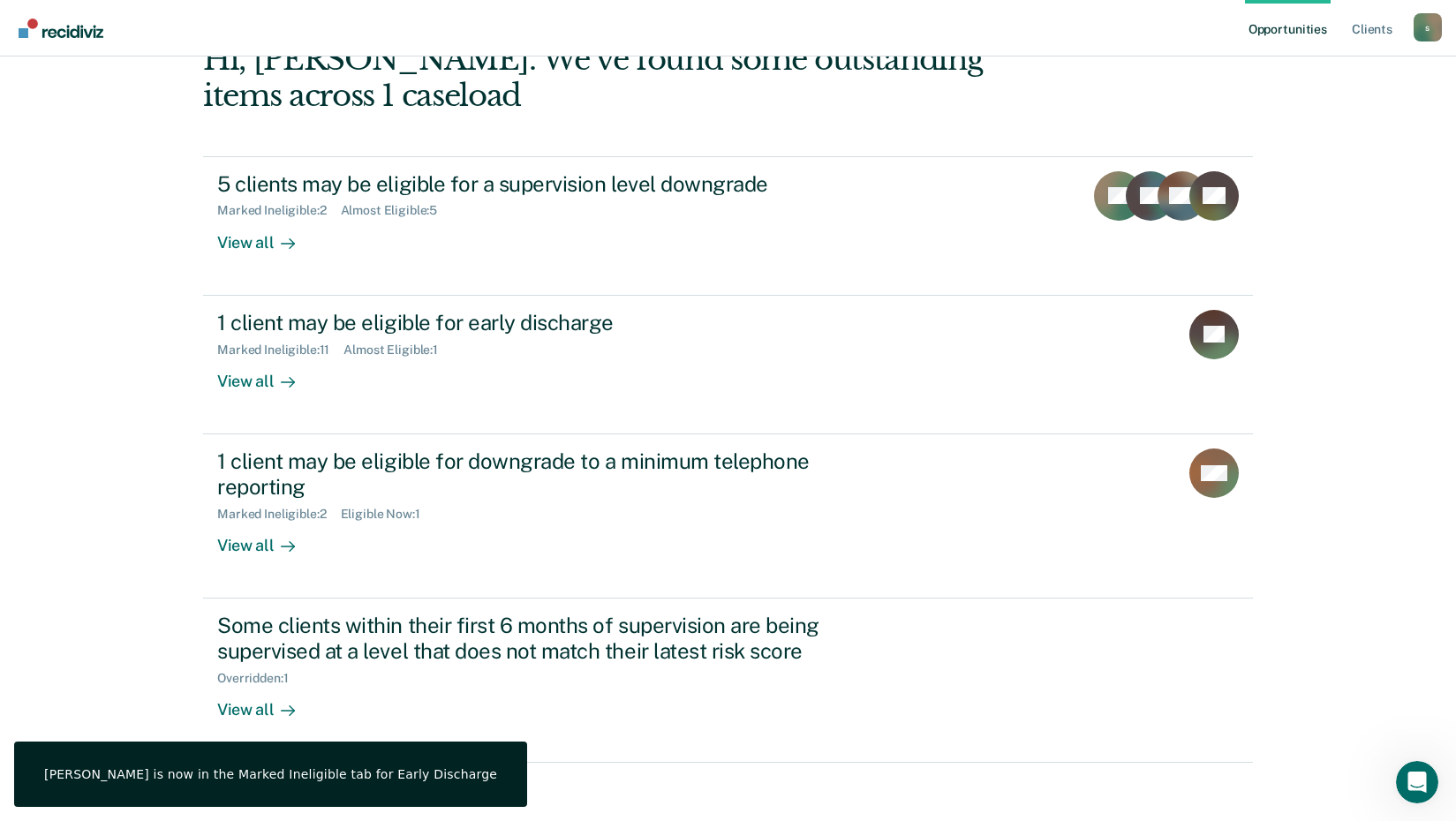
scroll to position [120, 0]
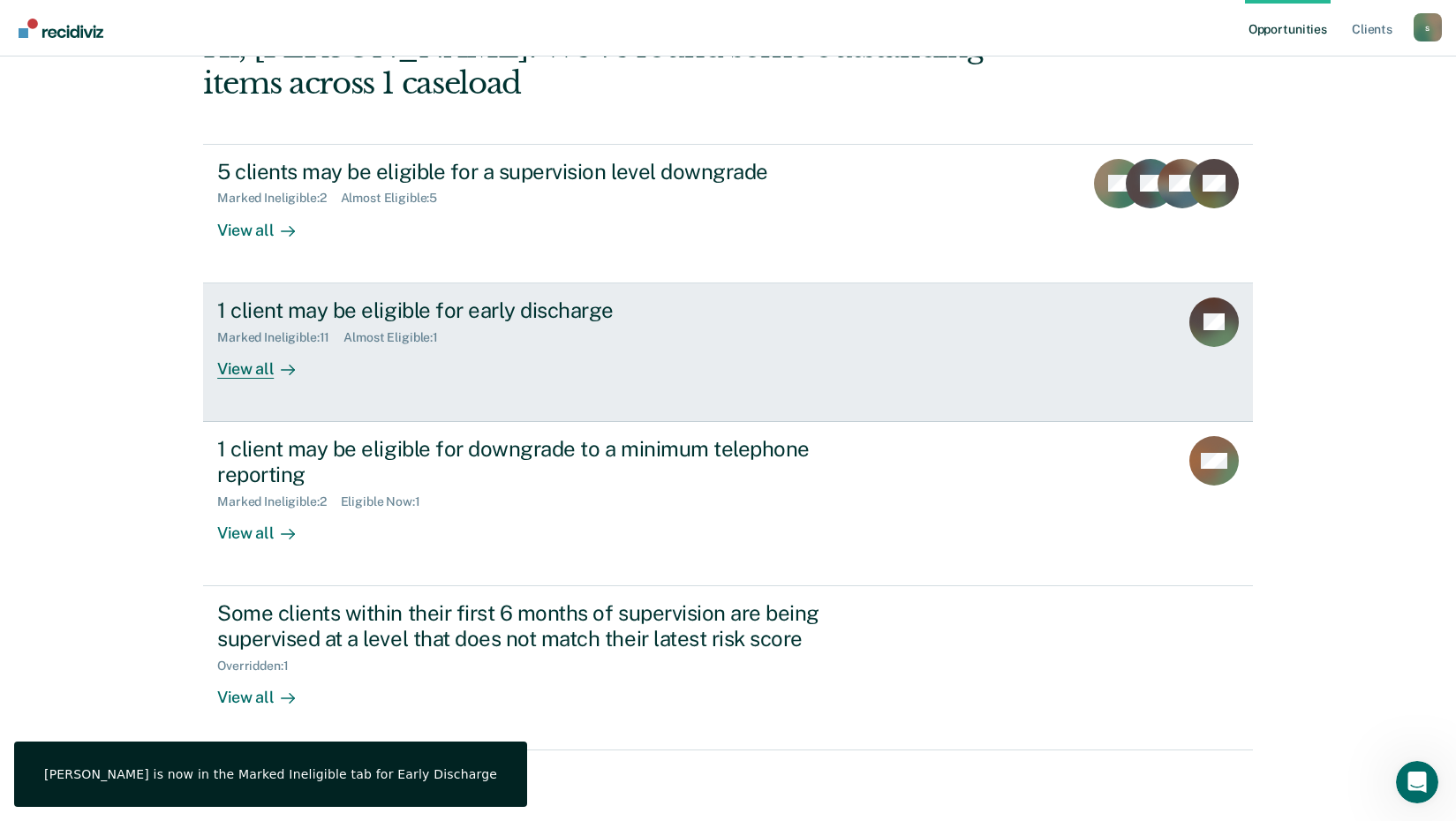
click at [256, 362] on div "View all" at bounding box center [266, 361] width 99 height 35
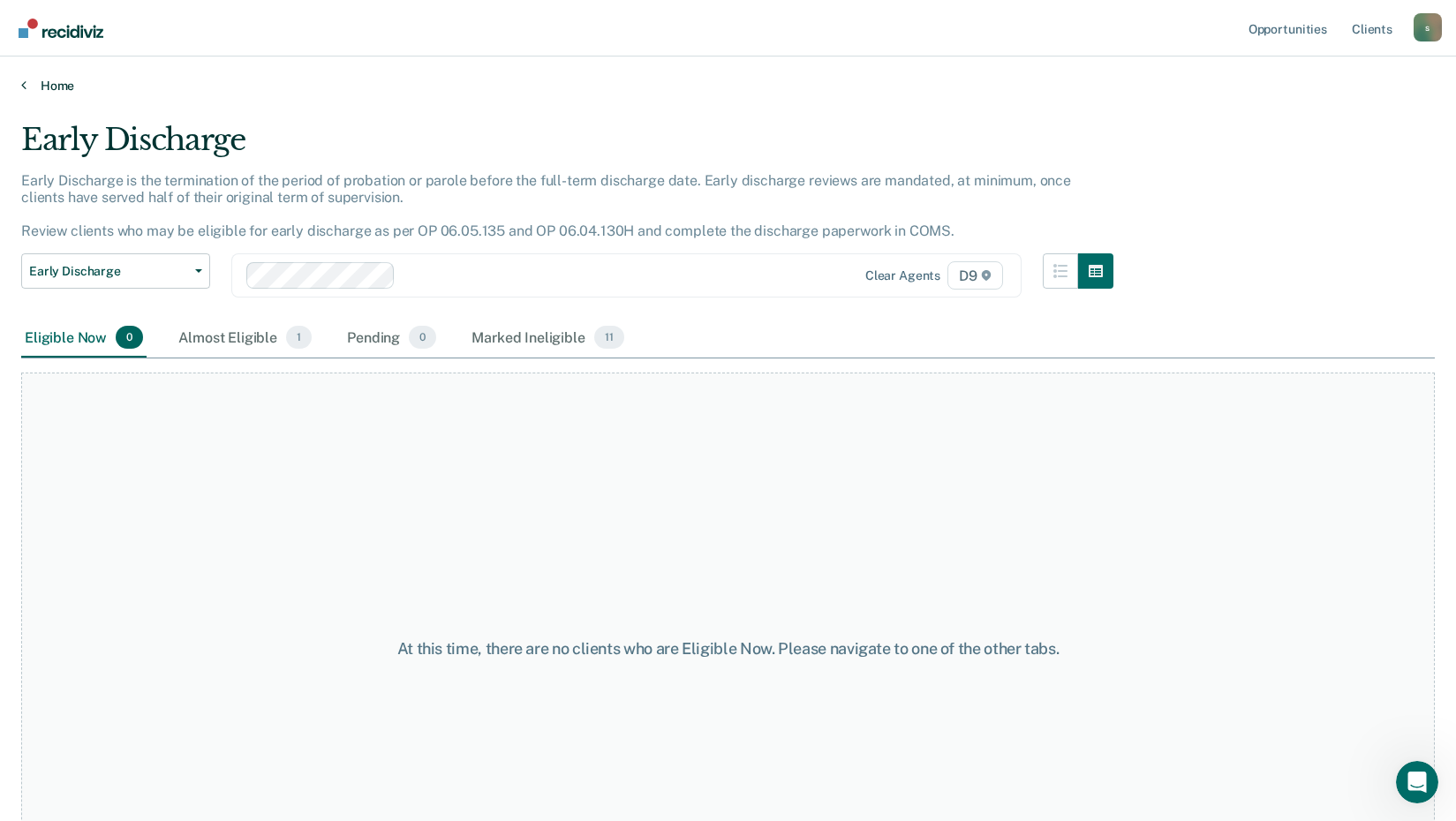
click at [26, 82] on link "Home" at bounding box center [728, 85] width 1413 height 16
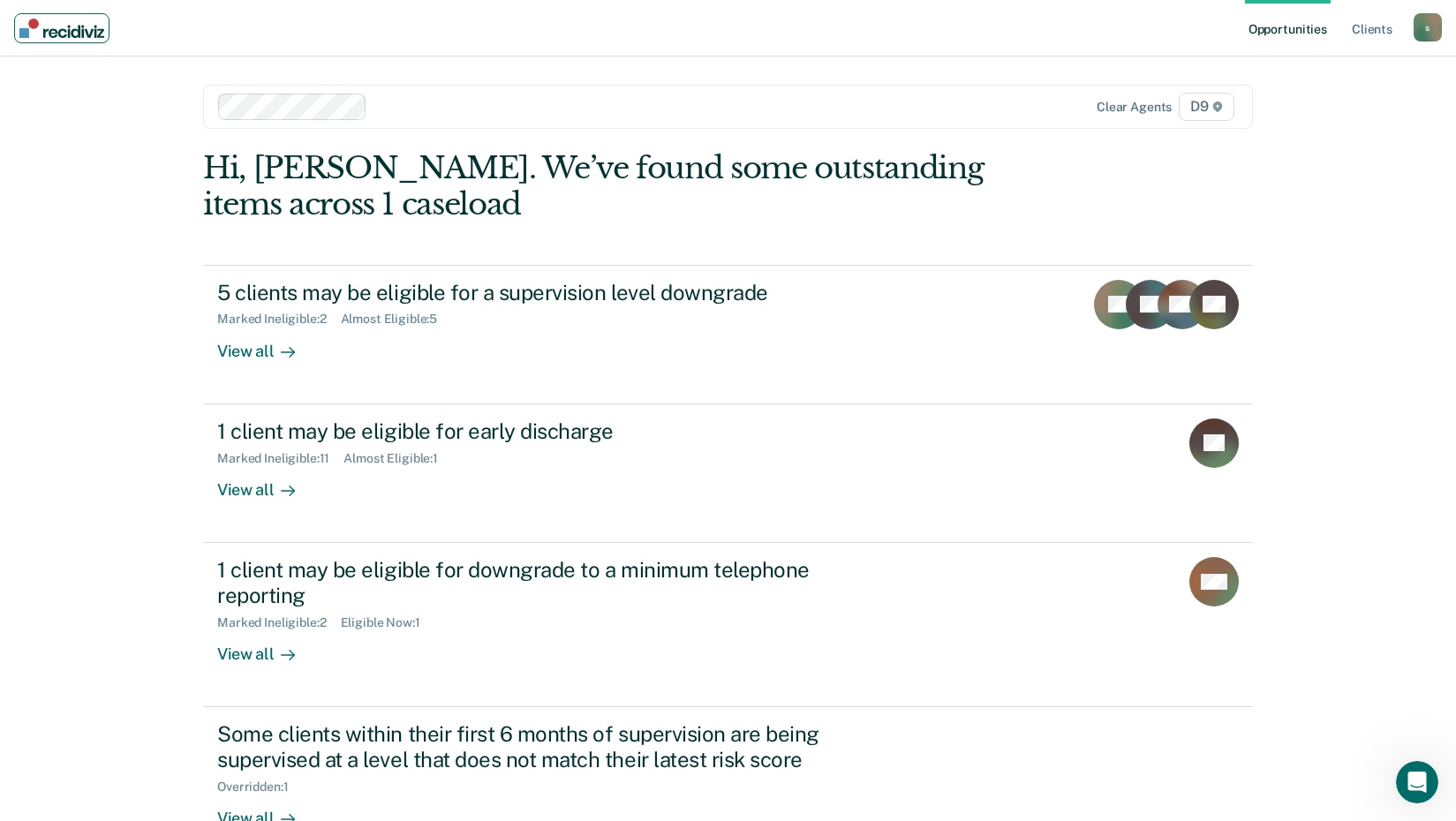
click at [37, 21] on img "Main navigation" at bounding box center [62, 28] width 85 height 20
